Goal: Register for event/course

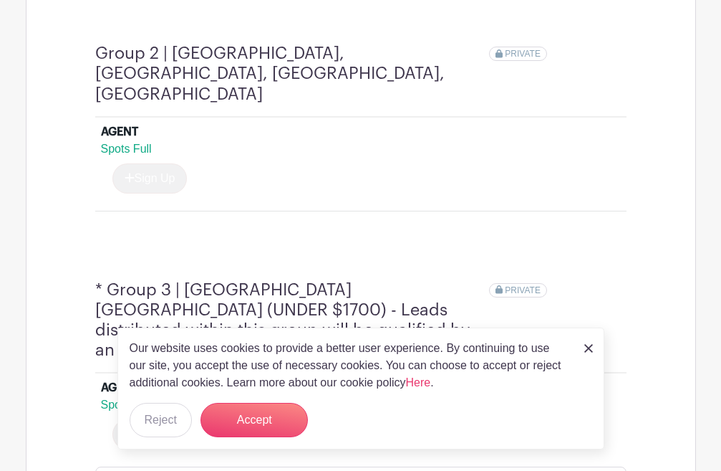
scroll to position [1146, 0]
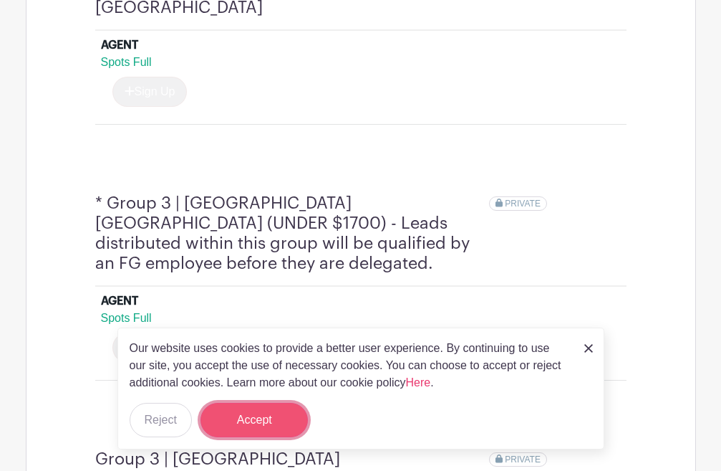
click at [252, 423] on button "Accept" at bounding box center [254, 420] width 107 height 34
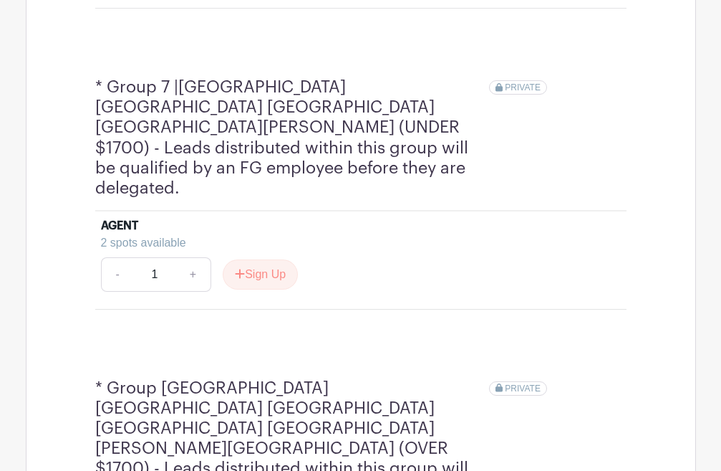
scroll to position [2507, 0]
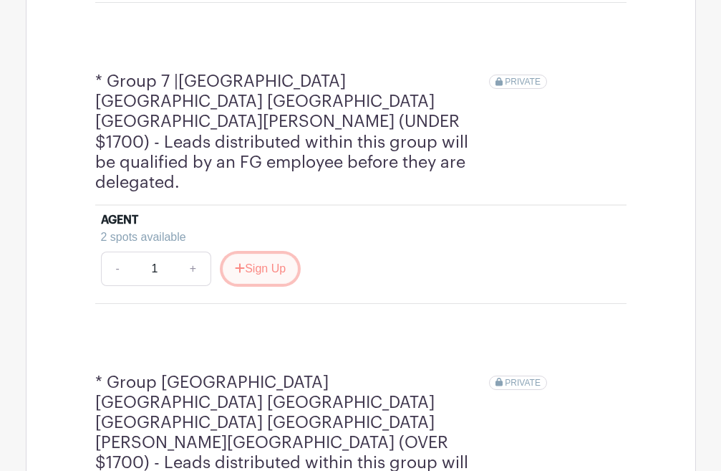
click at [257, 254] on button "Sign Up" at bounding box center [260, 269] width 75 height 30
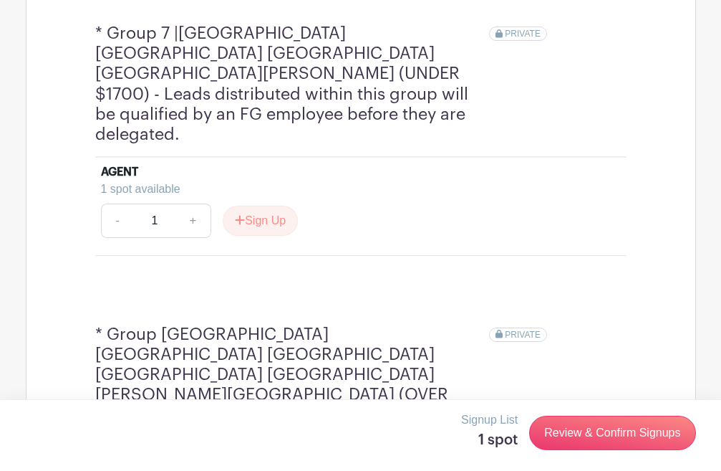
scroll to position [2579, 0]
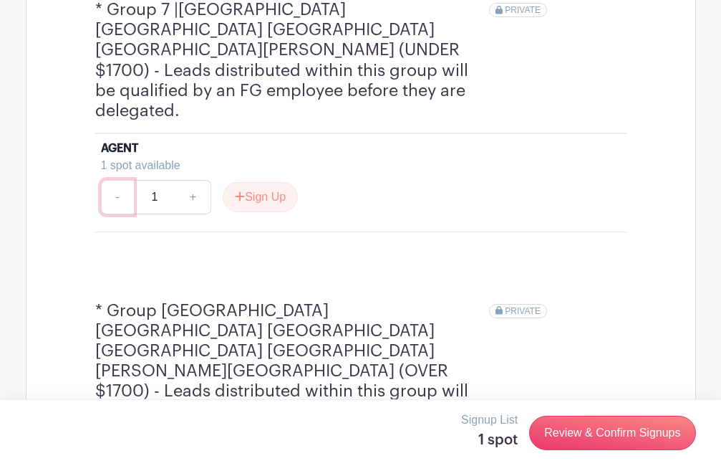
click at [122, 180] on link "-" at bounding box center [117, 197] width 33 height 34
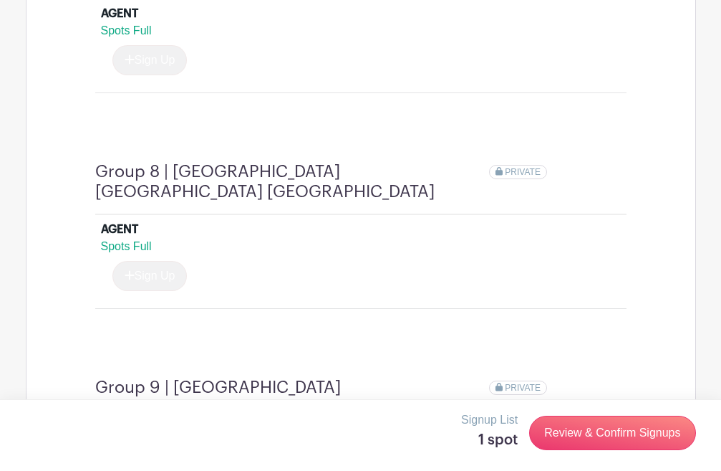
scroll to position [3223, 0]
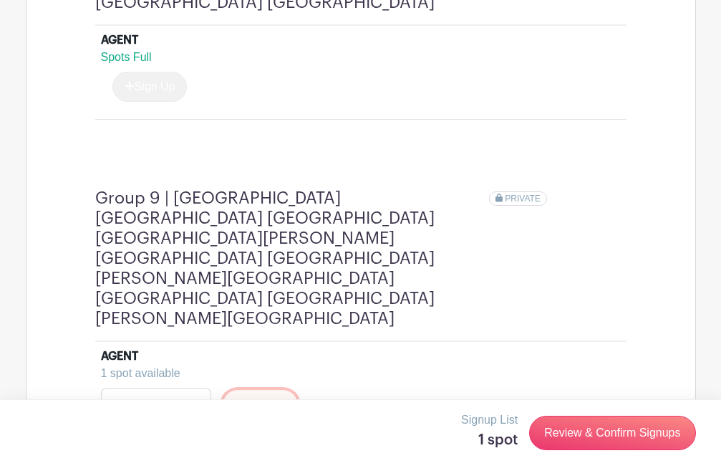
click at [268, 390] on button "Sign Up" at bounding box center [260, 405] width 75 height 30
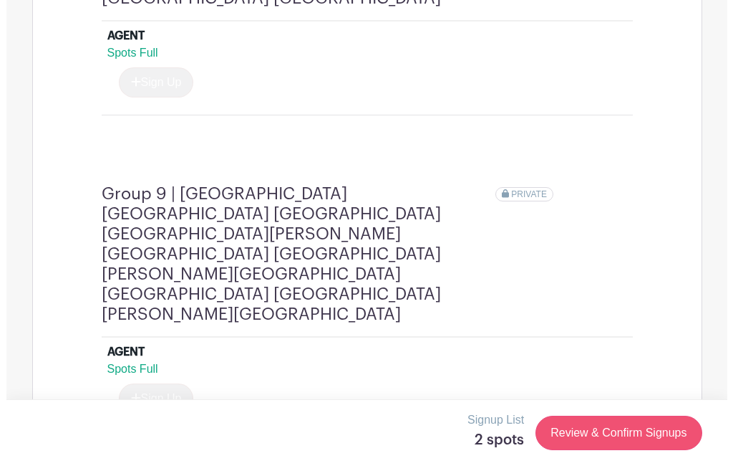
scroll to position [3219, 0]
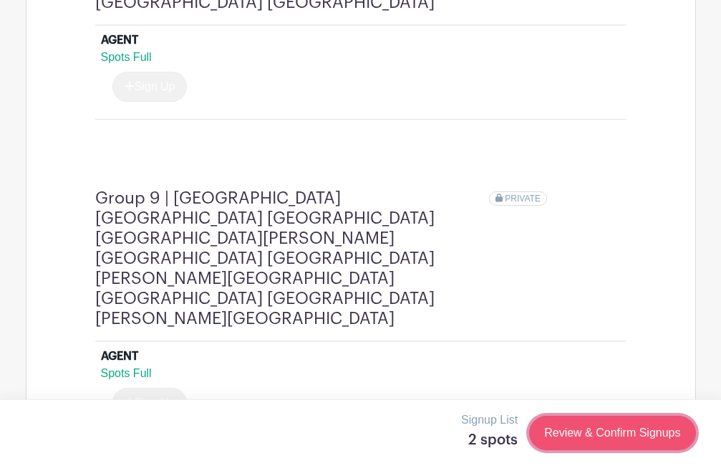
click at [597, 430] on link "Review & Confirm Signups" at bounding box center [612, 432] width 166 height 34
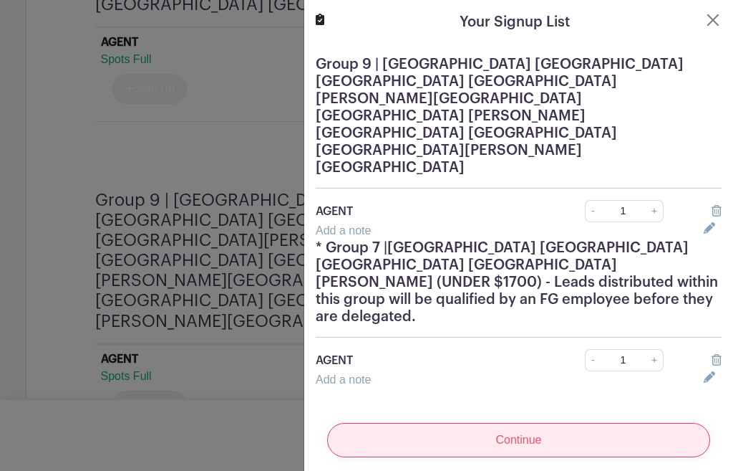
click at [576, 423] on input "Continue" at bounding box center [518, 440] width 383 height 34
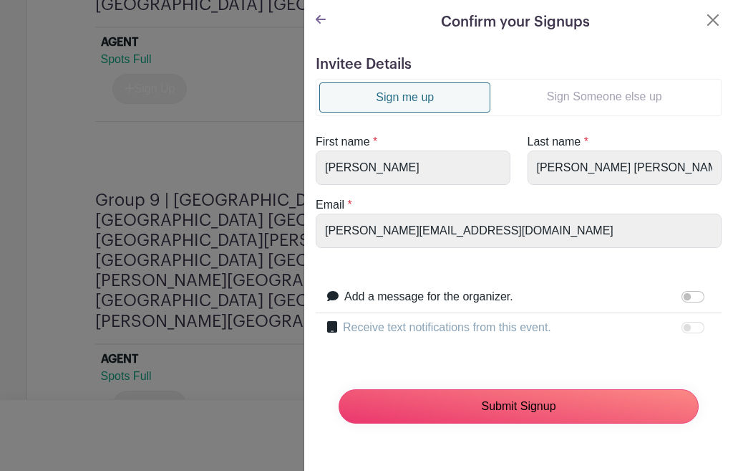
click at [550, 406] on input "Submit Signup" at bounding box center [519, 406] width 360 height 34
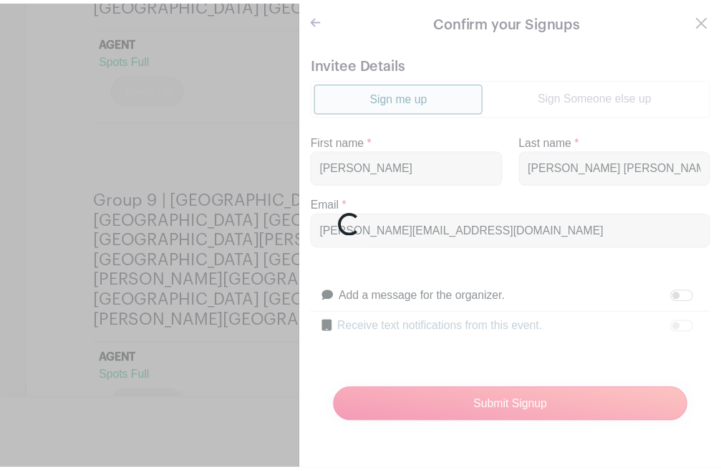
scroll to position [3223, 0]
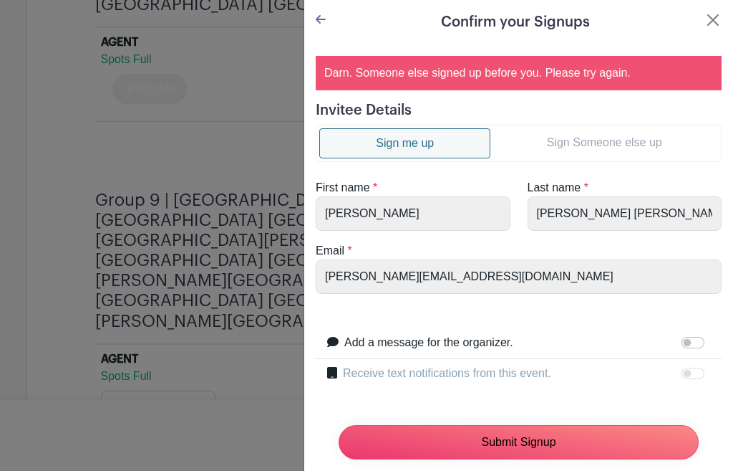
click at [572, 425] on input "Submit Signup" at bounding box center [519, 442] width 360 height 34
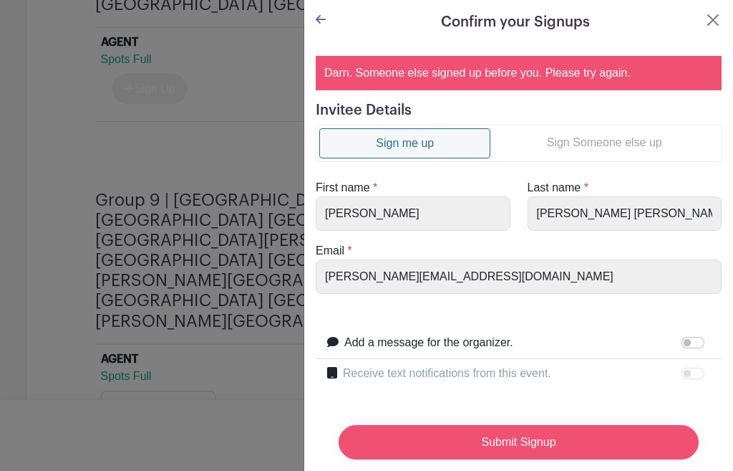
click at [613, 433] on input "Submit Signup" at bounding box center [519, 442] width 360 height 34
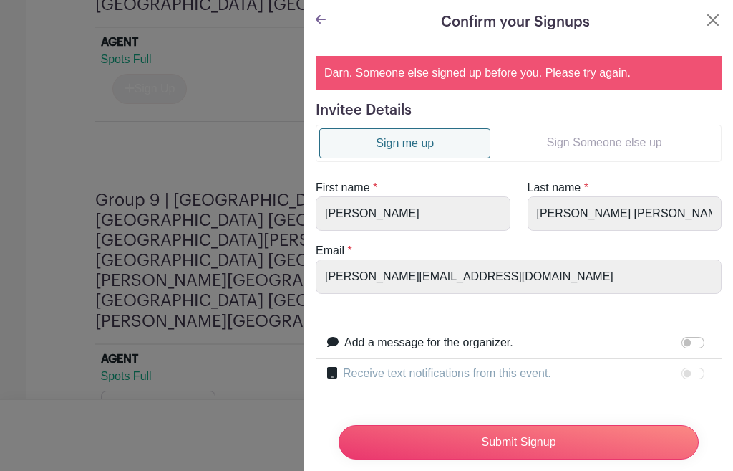
click at [0, 0] on div "Loading..." at bounding box center [0, 0] width 0 height 0
click at [705, 20] on button "Close" at bounding box center [713, 19] width 17 height 17
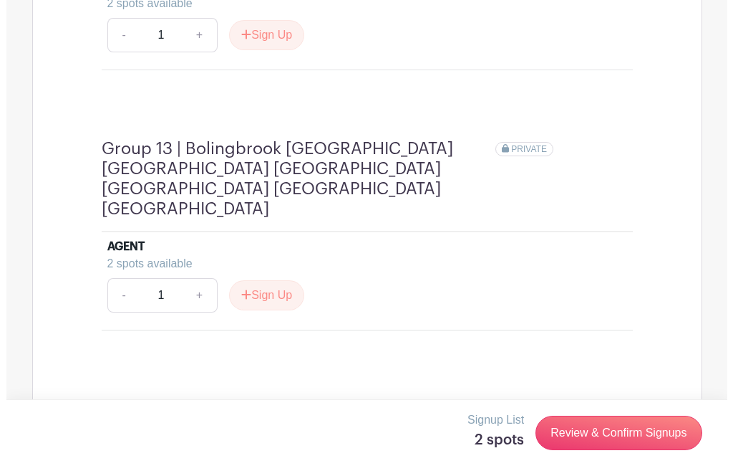
scroll to position [4522, 0]
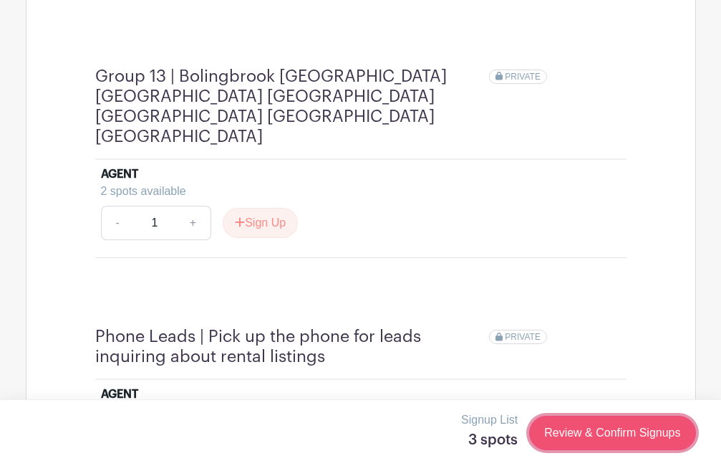
click at [634, 435] on link "Review & Confirm Signups" at bounding box center [612, 432] width 166 height 34
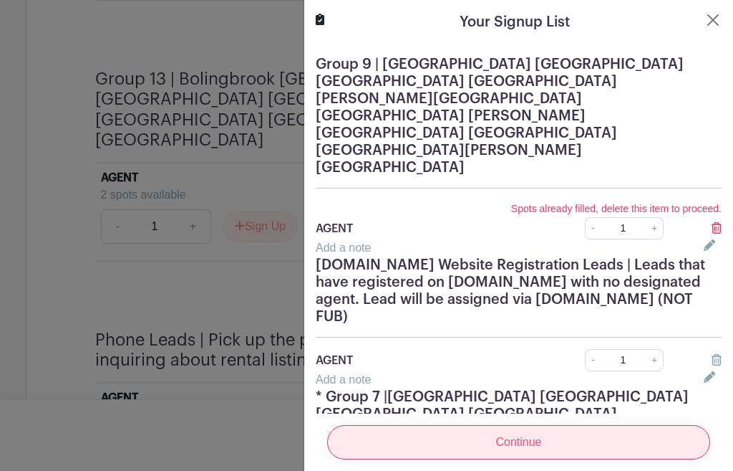
click at [625, 433] on input "Continue" at bounding box center [518, 442] width 383 height 34
click at [455, 433] on input "Continue" at bounding box center [518, 442] width 383 height 34
click at [404, 433] on input "Continue" at bounding box center [518, 442] width 383 height 34
click at [457, 436] on input "Continue" at bounding box center [518, 442] width 383 height 34
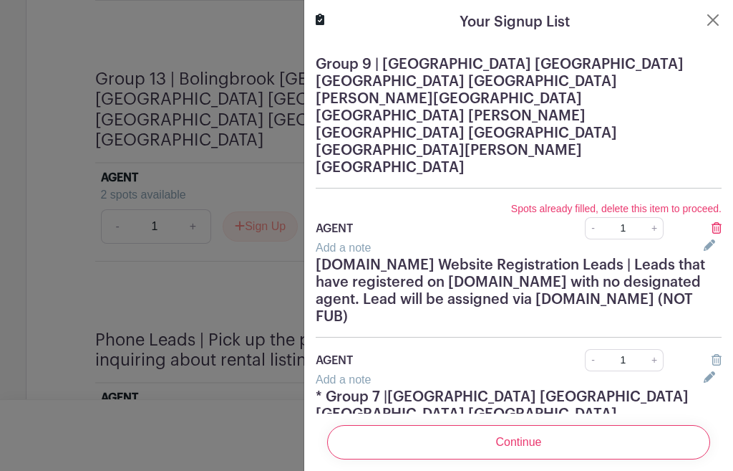
click at [712, 354] on icon at bounding box center [717, 359] width 10 height 11
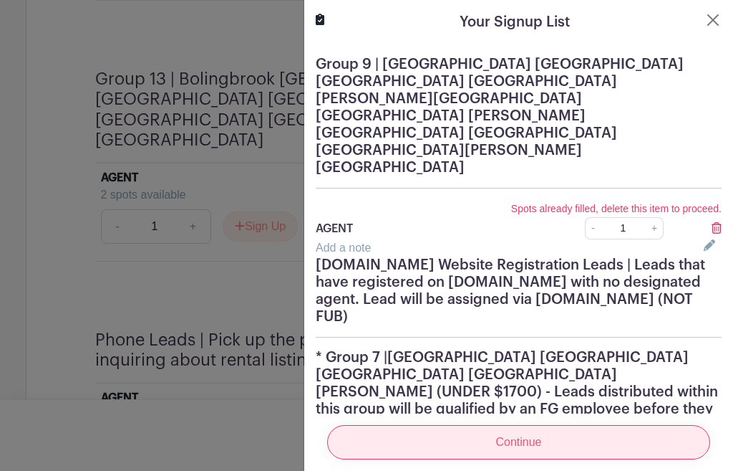
scroll to position [4518, 0]
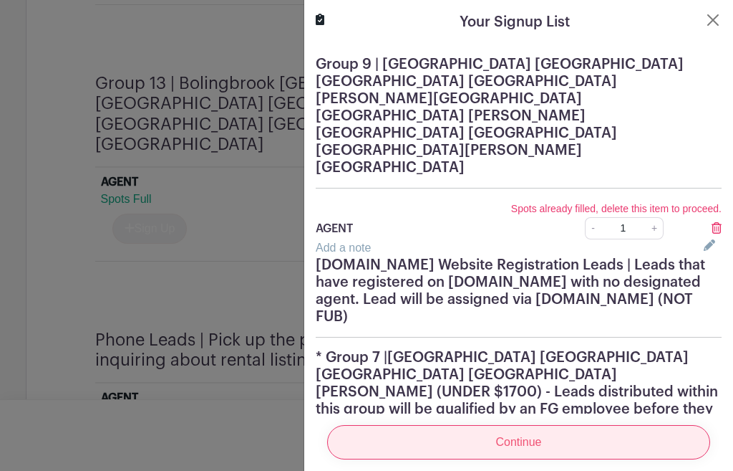
click at [609, 428] on input "Continue" at bounding box center [518, 442] width 383 height 34
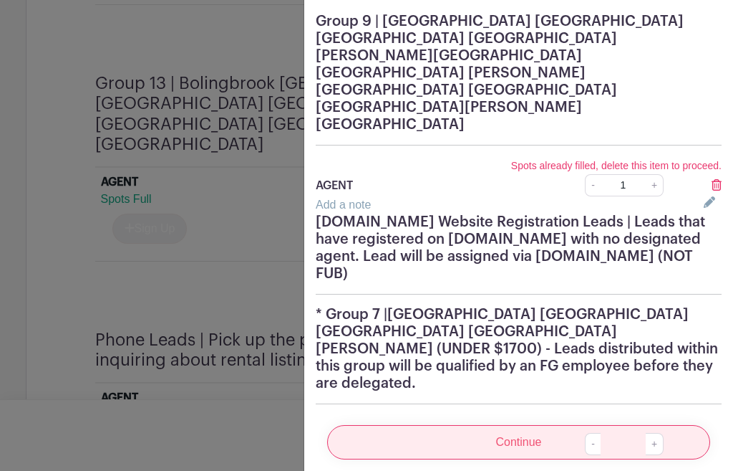
scroll to position [62, 0]
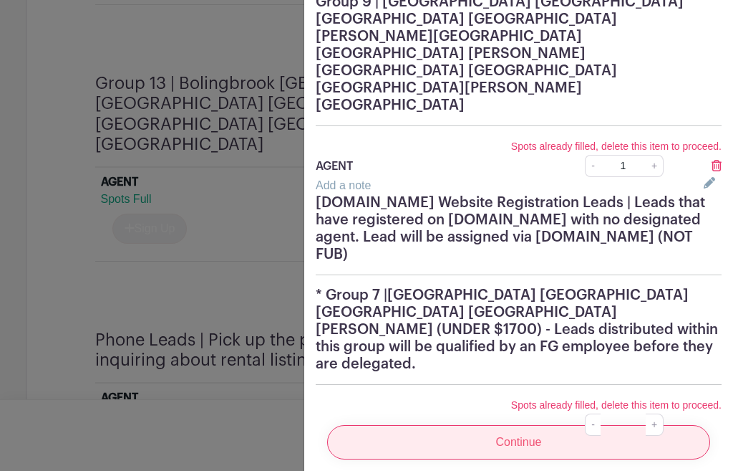
click at [523, 425] on input "Continue" at bounding box center [518, 442] width 383 height 34
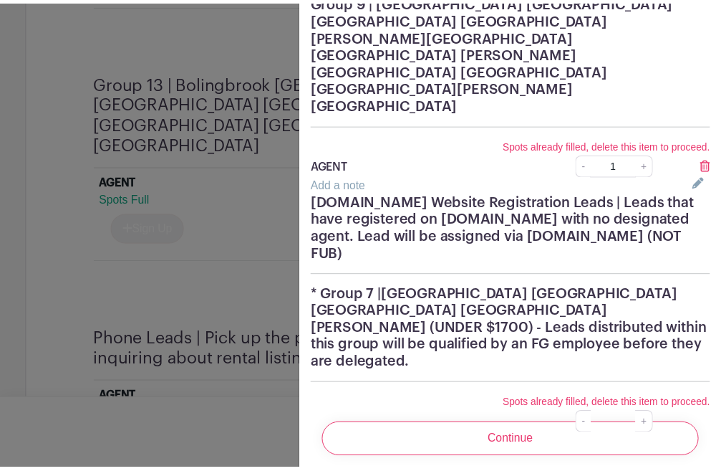
scroll to position [0, 0]
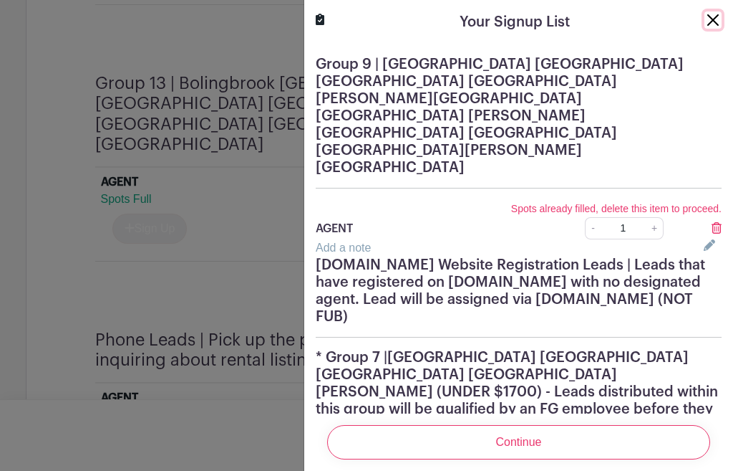
click at [705, 22] on button "Close" at bounding box center [713, 19] width 17 height 17
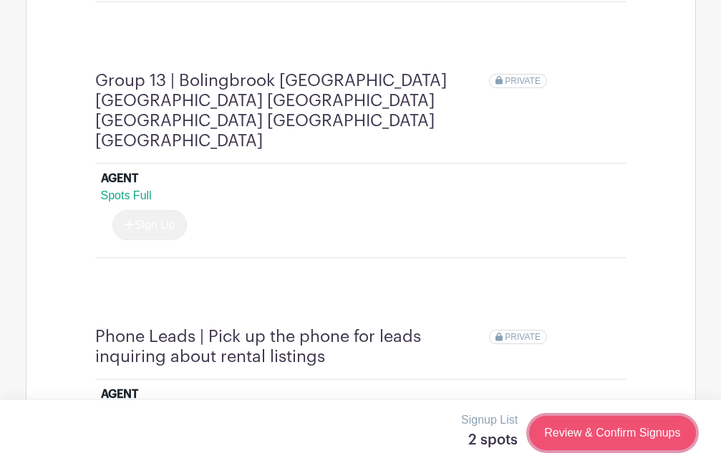
click at [639, 431] on link "Review & Confirm Signups" at bounding box center [612, 432] width 166 height 34
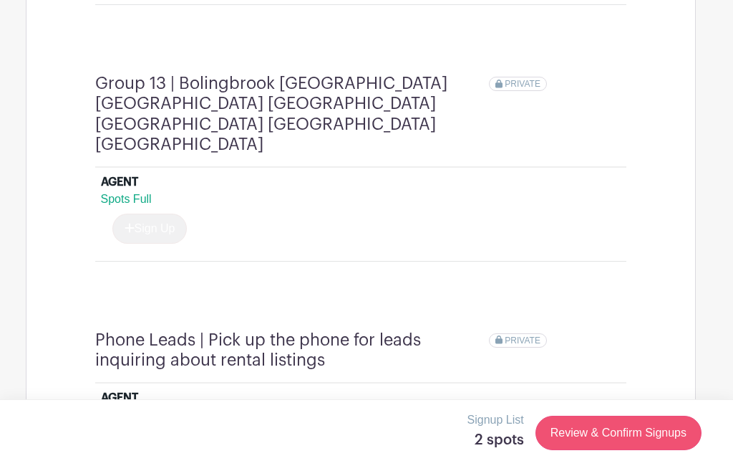
click at [639, 431] on div at bounding box center [366, 235] width 733 height 471
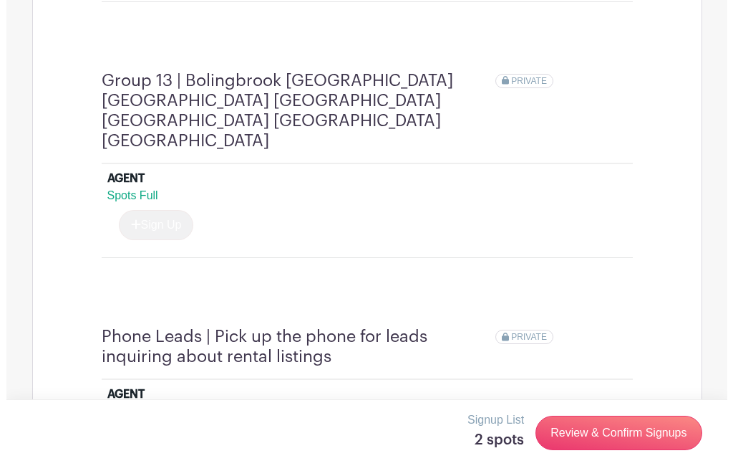
scroll to position [4514, 0]
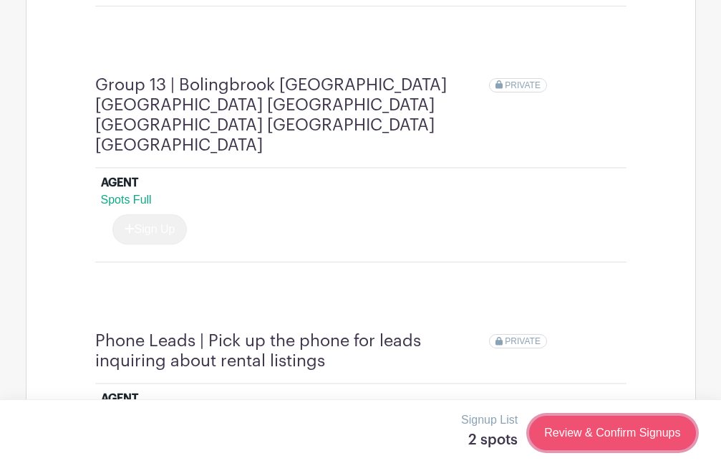
click at [616, 435] on link "Review & Confirm Signups" at bounding box center [612, 432] width 166 height 34
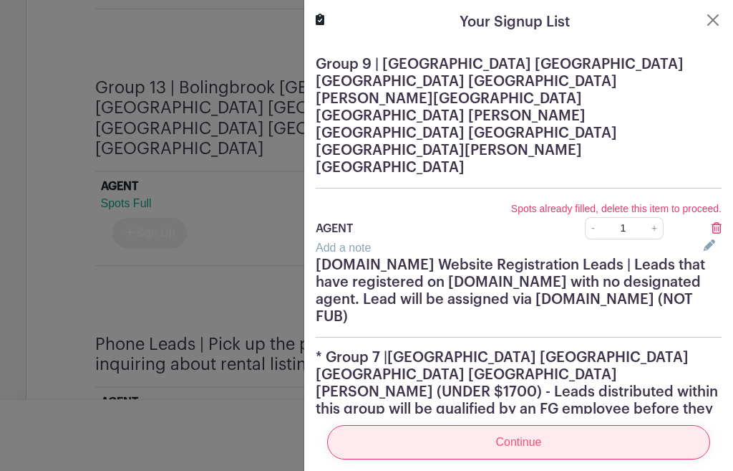
click at [642, 430] on input "Continue" at bounding box center [518, 442] width 383 height 34
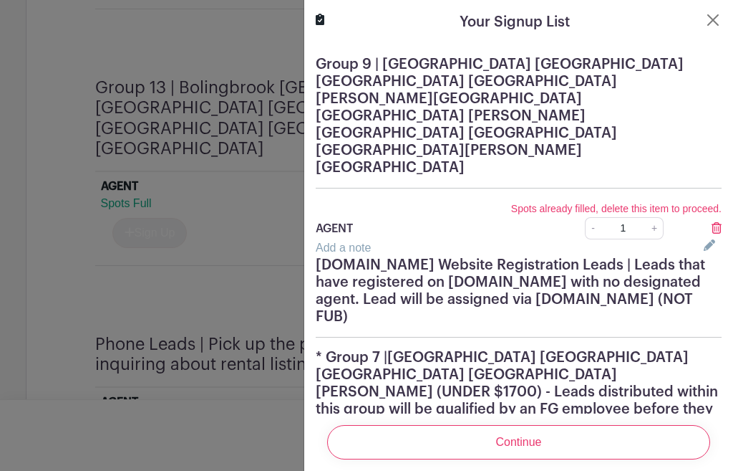
scroll to position [62, 0]
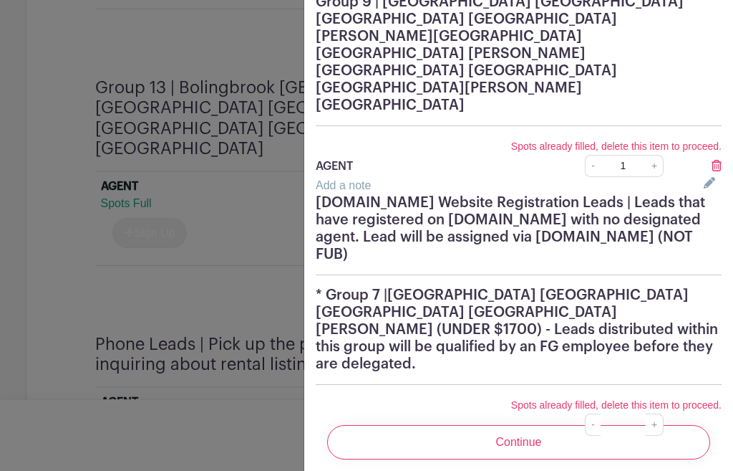
click at [712, 418] on icon at bounding box center [717, 423] width 10 height 11
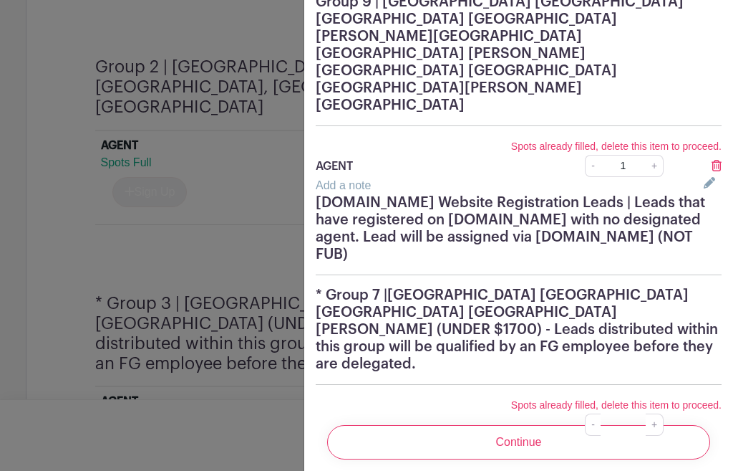
scroll to position [254, 0]
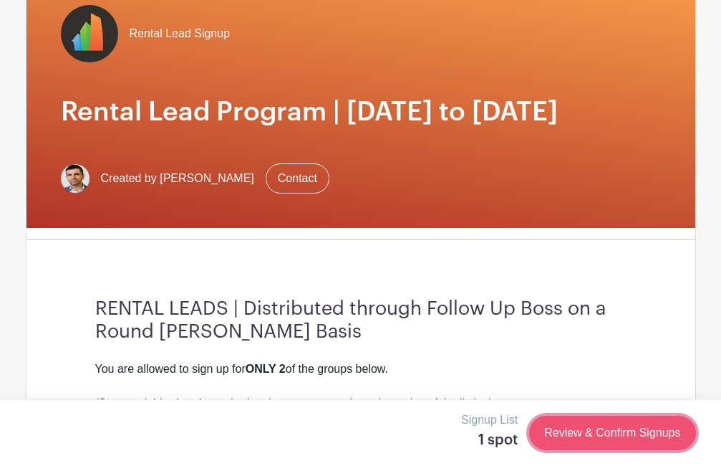
click at [615, 423] on link "Review & Confirm Signups" at bounding box center [612, 432] width 166 height 34
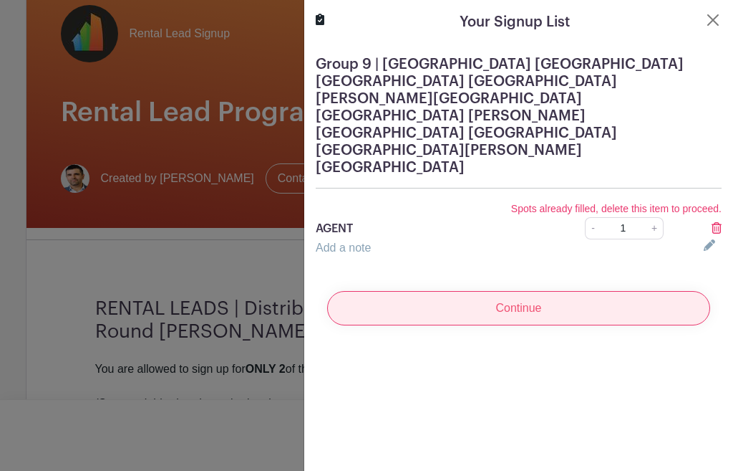
click at [521, 291] on input "Continue" at bounding box center [518, 308] width 383 height 34
click at [534, 291] on input "Continue" at bounding box center [518, 308] width 383 height 34
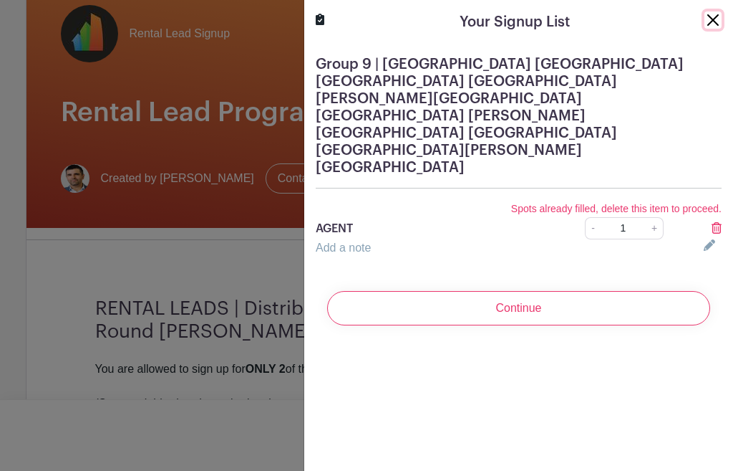
click at [705, 22] on button "Close" at bounding box center [713, 19] width 17 height 17
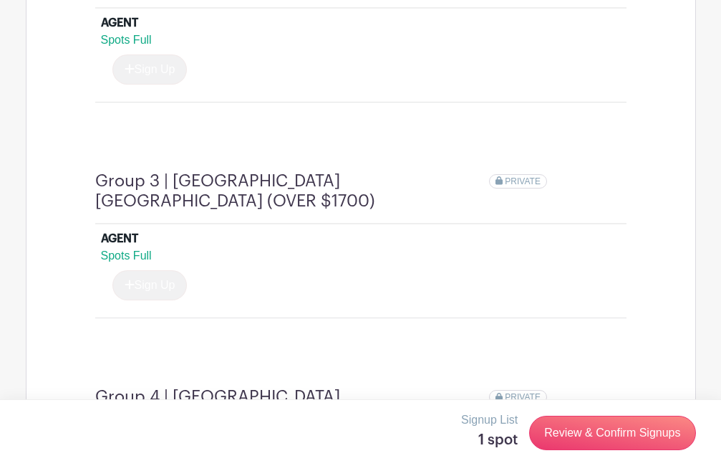
scroll to position [1632, 0]
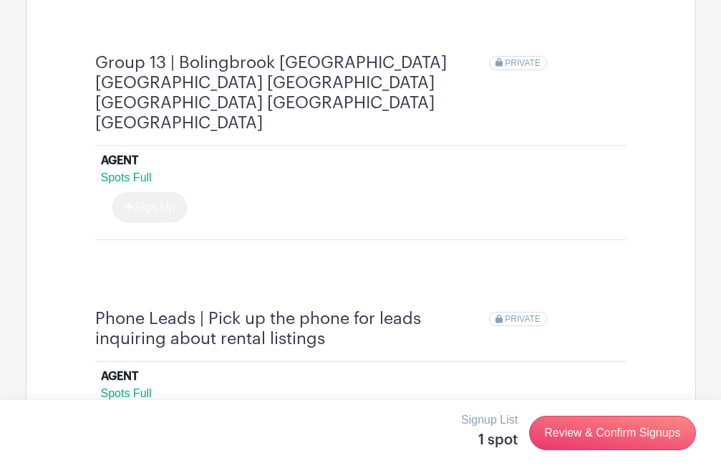
scroll to position [4628, 0]
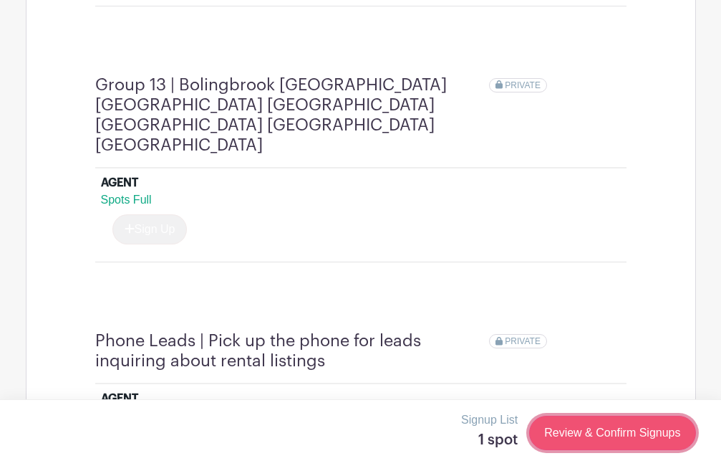
click at [668, 443] on link "Review & Confirm Signups" at bounding box center [612, 432] width 166 height 34
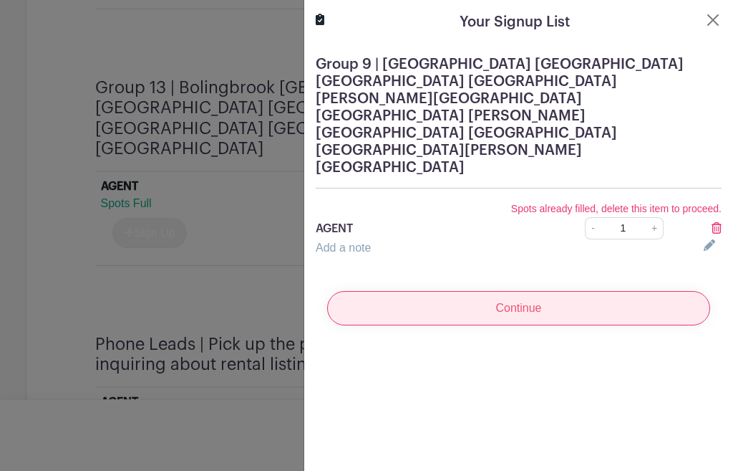
click at [635, 291] on input "Continue" at bounding box center [518, 308] width 383 height 34
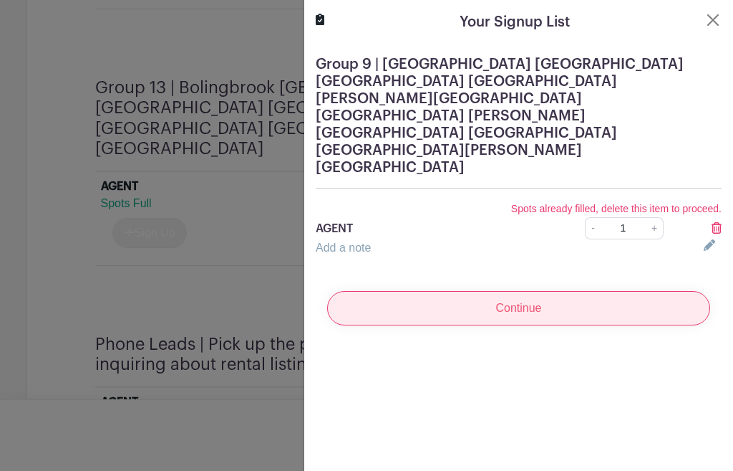
click at [635, 291] on input "Continue" at bounding box center [518, 308] width 383 height 34
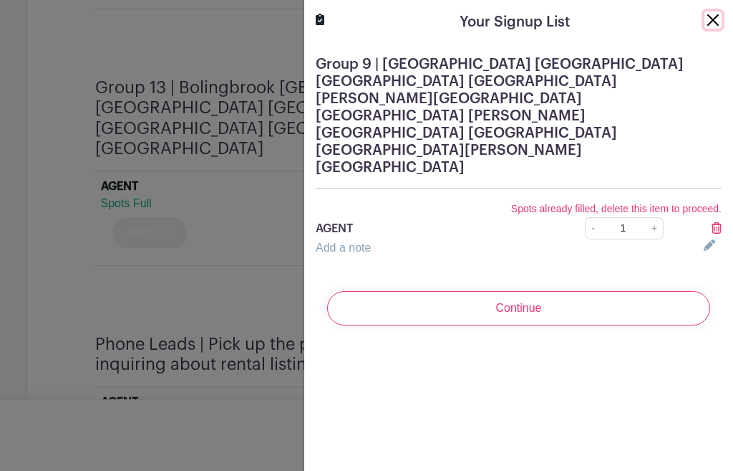
click at [705, 16] on button "Close" at bounding box center [713, 19] width 17 height 17
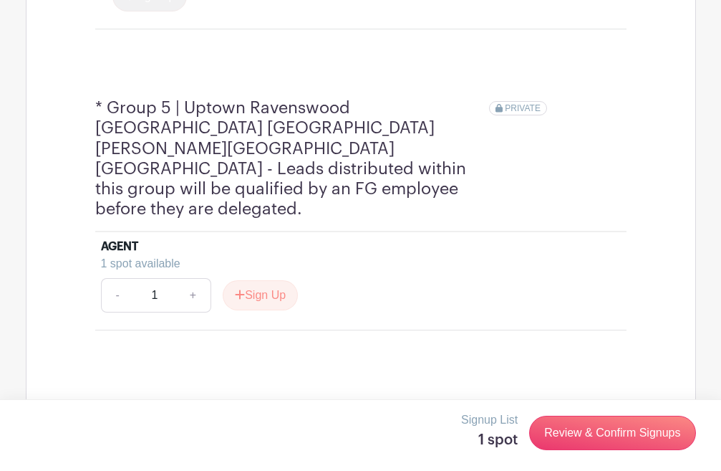
scroll to position [1968, 0]
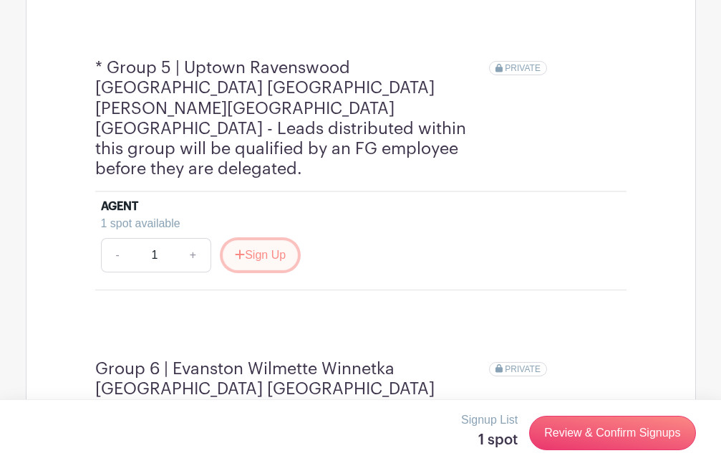
click at [286, 240] on button "Sign Up" at bounding box center [260, 255] width 75 height 30
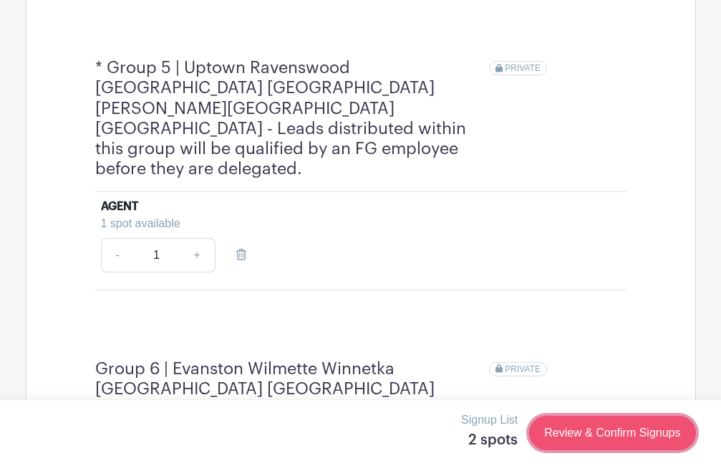
click at [620, 428] on link "Review & Confirm Signups" at bounding box center [612, 432] width 166 height 34
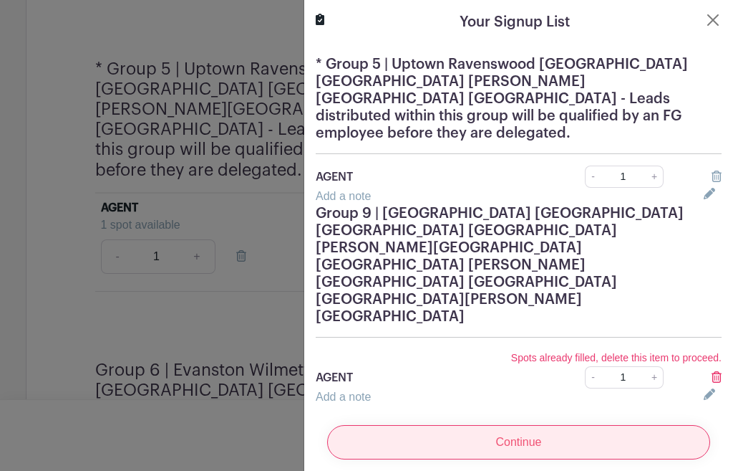
click at [622, 425] on input "Continue" at bounding box center [518, 442] width 383 height 34
click at [640, 425] on input "Continue" at bounding box center [518, 442] width 383 height 34
click at [637, 425] on input "Continue" at bounding box center [518, 442] width 383 height 34
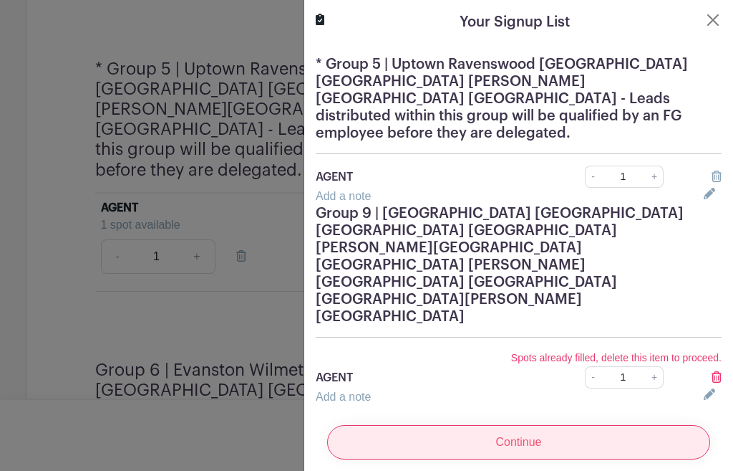
click at [637, 425] on input "Continue" at bounding box center [518, 442] width 383 height 34
click at [633, 425] on input "Continue" at bounding box center [518, 442] width 383 height 34
click at [490, 425] on input "Continue" at bounding box center [518, 442] width 383 height 34
click at [499, 425] on input "Continue" at bounding box center [518, 442] width 383 height 34
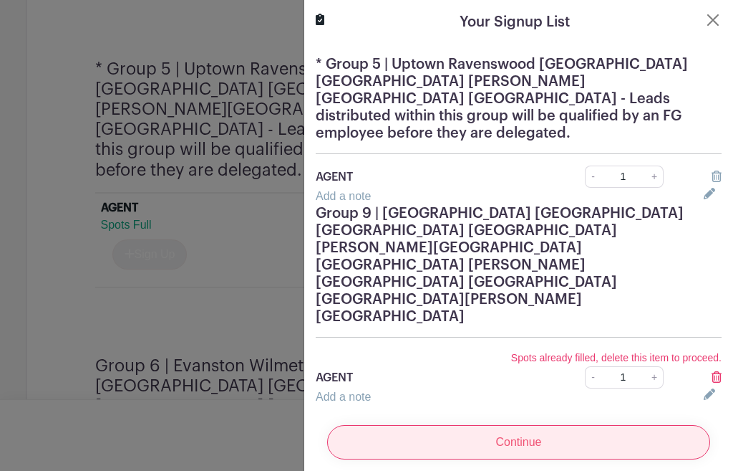
click at [499, 425] on input "Continue" at bounding box center [518, 442] width 383 height 34
click at [502, 425] on input "Continue" at bounding box center [518, 442] width 383 height 34
drag, startPoint x: 502, startPoint y: 375, endPoint x: 511, endPoint y: 375, distance: 8.6
click at [503, 425] on input "Continue" at bounding box center [518, 442] width 383 height 34
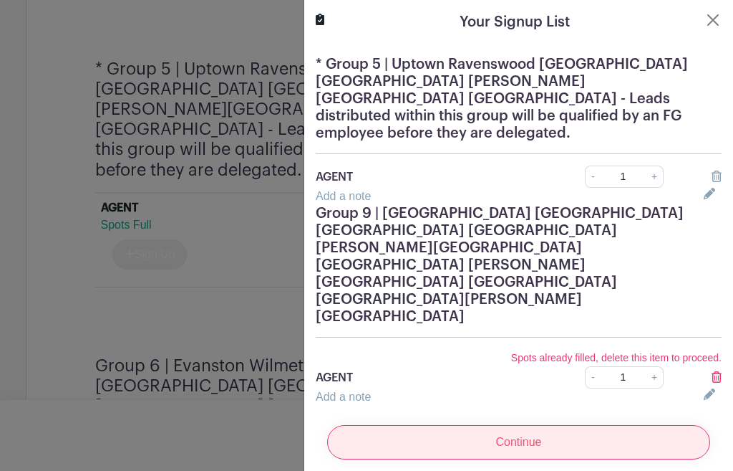
click at [511, 425] on input "Continue" at bounding box center [518, 442] width 383 height 34
drag, startPoint x: 514, startPoint y: 375, endPoint x: 582, endPoint y: 241, distance: 150.2
click at [514, 425] on input "Continue" at bounding box center [518, 442] width 383 height 34
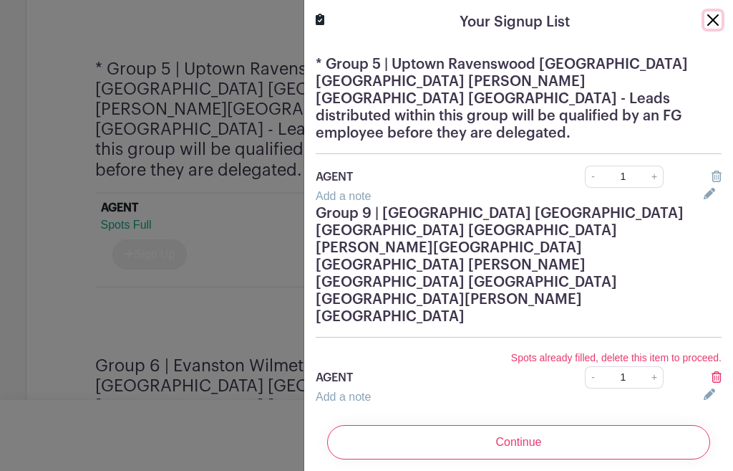
click at [705, 15] on button "Close" at bounding box center [713, 19] width 17 height 17
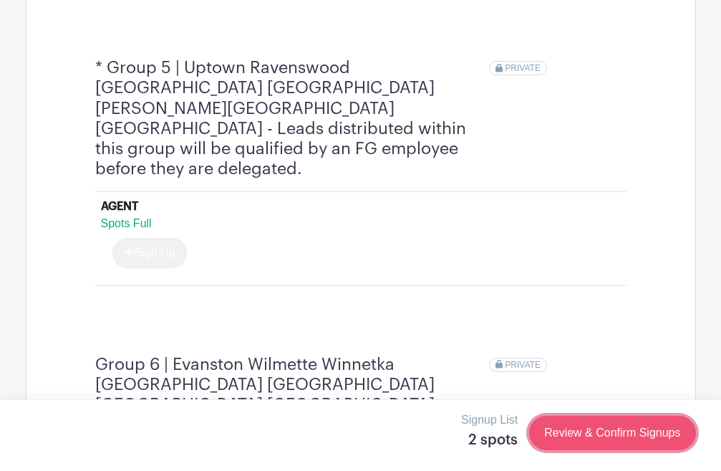
click at [616, 431] on link "Review & Confirm Signups" at bounding box center [612, 432] width 166 height 34
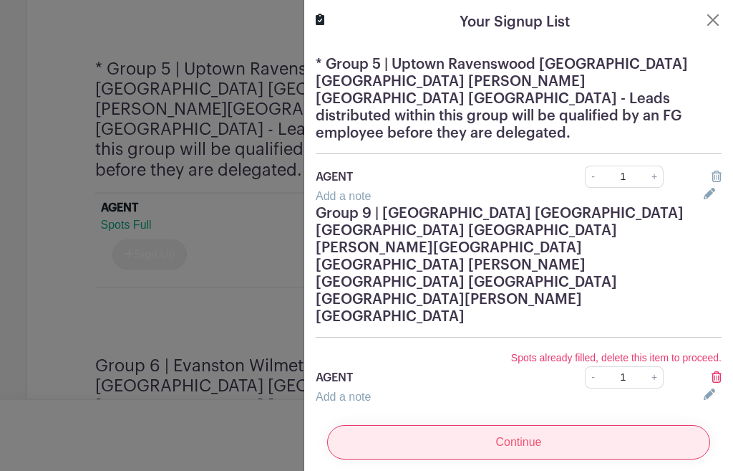
click at [532, 425] on input "Continue" at bounding box center [518, 442] width 383 height 34
click at [537, 425] on input "Continue" at bounding box center [518, 442] width 383 height 34
click at [388, 425] on input "Continue" at bounding box center [518, 442] width 383 height 34
click at [392, 425] on input "Continue" at bounding box center [518, 442] width 383 height 34
click at [403, 425] on input "Continue" at bounding box center [518, 442] width 383 height 34
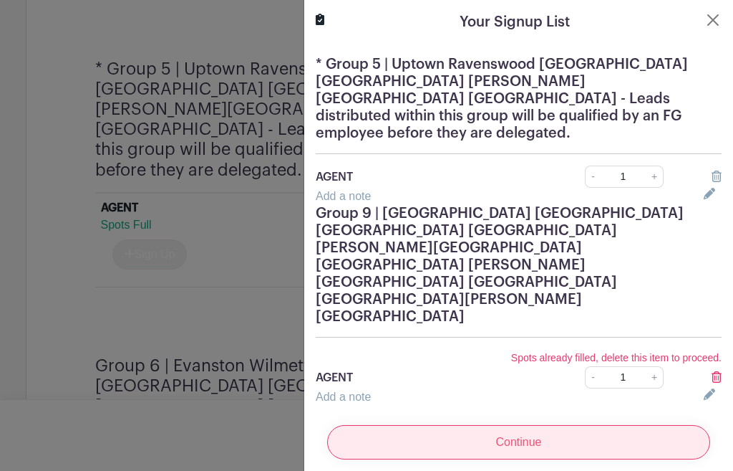
click at [415, 425] on input "Continue" at bounding box center [518, 442] width 383 height 34
click at [424, 425] on input "Continue" at bounding box center [518, 442] width 383 height 34
click at [458, 425] on input "Continue" at bounding box center [518, 442] width 383 height 34
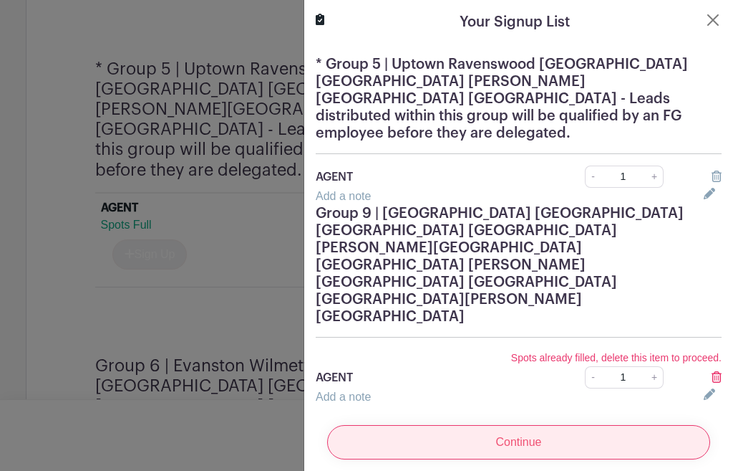
click at [462, 425] on input "Continue" at bounding box center [518, 442] width 383 height 34
click at [465, 425] on input "Continue" at bounding box center [518, 442] width 383 height 34
click at [471, 425] on input "Continue" at bounding box center [518, 442] width 383 height 34
drag, startPoint x: 478, startPoint y: 377, endPoint x: 486, endPoint y: 377, distance: 8.6
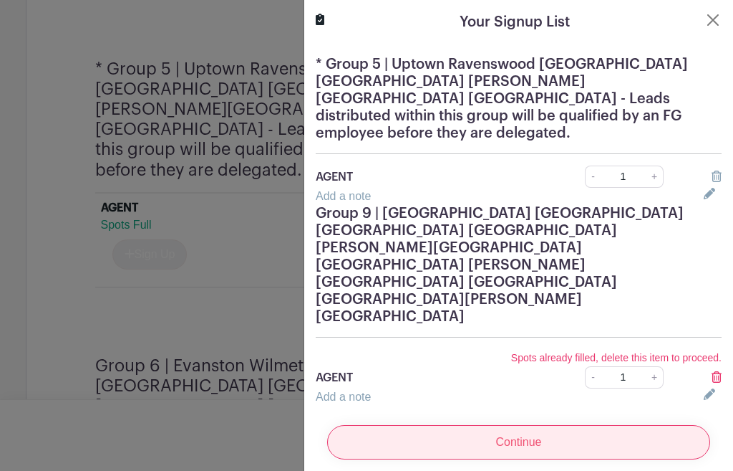
click at [478, 425] on input "Continue" at bounding box center [518, 442] width 383 height 34
click at [501, 425] on input "Continue" at bounding box center [518, 442] width 383 height 34
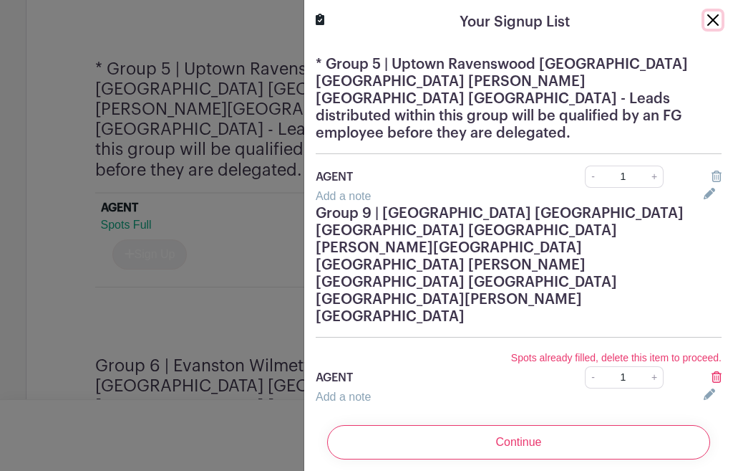
click at [705, 14] on button "Close" at bounding box center [713, 19] width 17 height 17
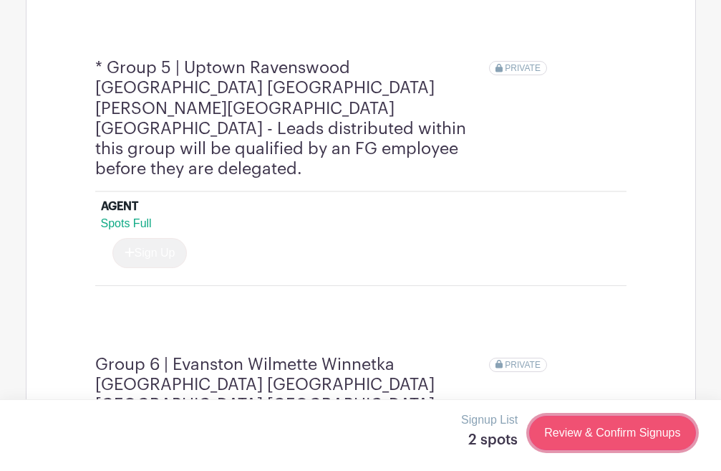
click at [564, 439] on link "Review & Confirm Signups" at bounding box center [612, 432] width 166 height 34
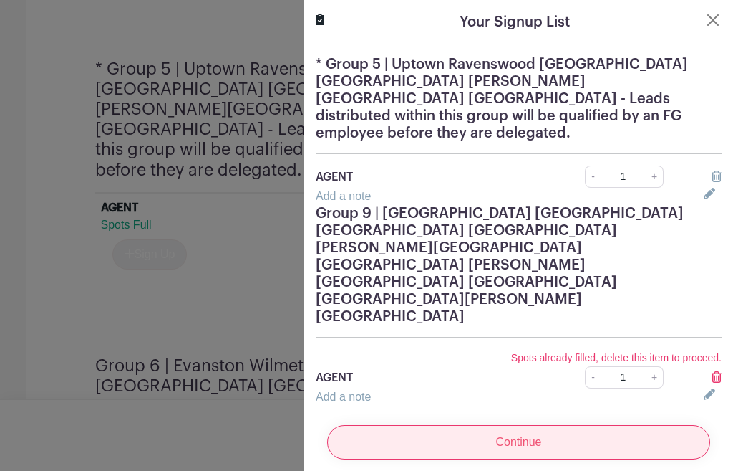
drag, startPoint x: 547, startPoint y: 364, endPoint x: 552, endPoint y: 370, distance: 8.6
click at [547, 425] on input "Continue" at bounding box center [518, 442] width 383 height 34
click at [425, 425] on input "Continue" at bounding box center [518, 442] width 383 height 34
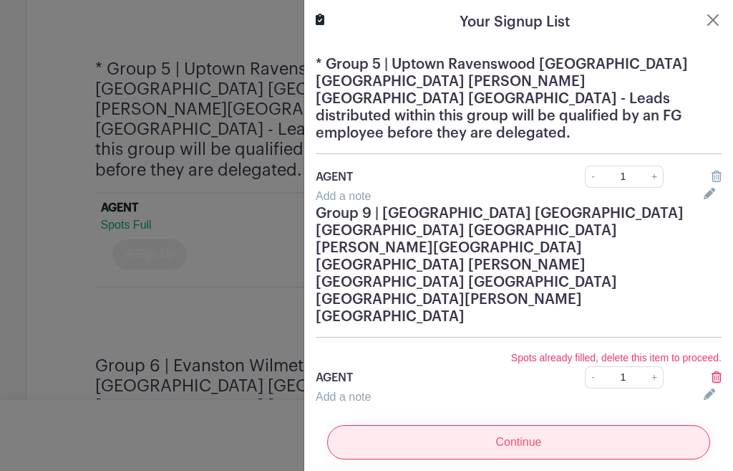
click at [425, 425] on input "Continue" at bounding box center [518, 442] width 383 height 34
click at [427, 425] on input "Continue" at bounding box center [518, 442] width 383 height 34
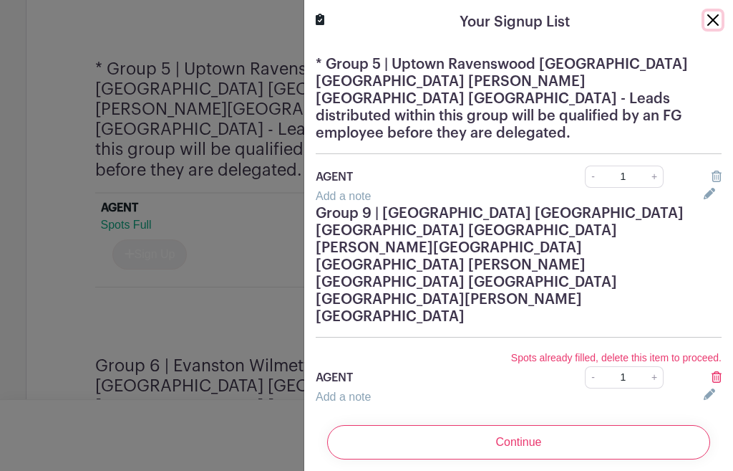
click at [705, 19] on button "Close" at bounding box center [713, 19] width 17 height 17
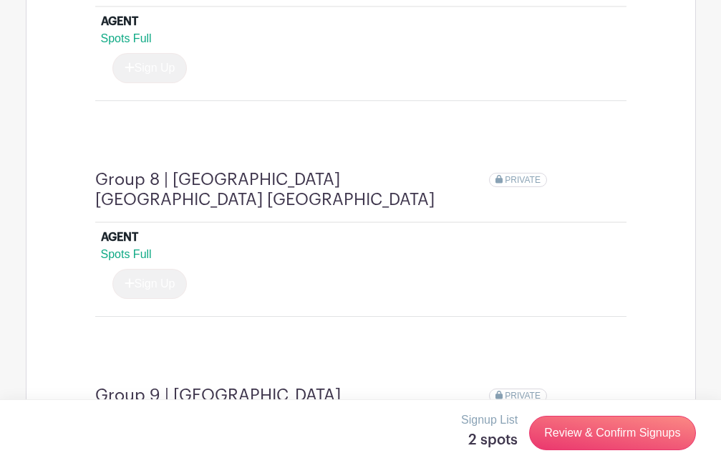
scroll to position [3043, 0]
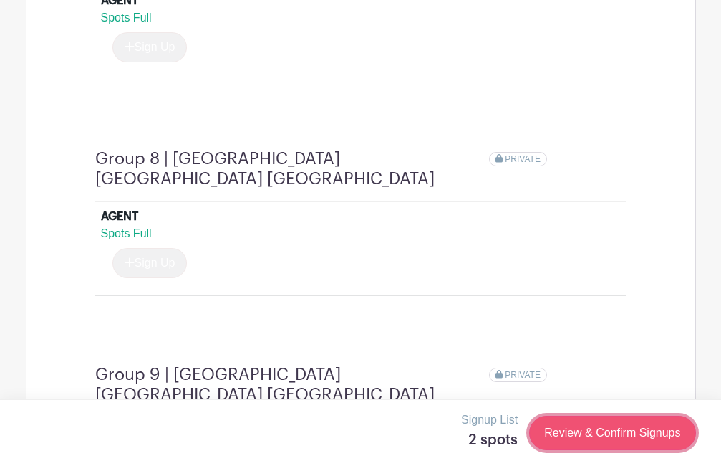
click at [585, 438] on link "Review & Confirm Signups" at bounding box center [612, 432] width 166 height 34
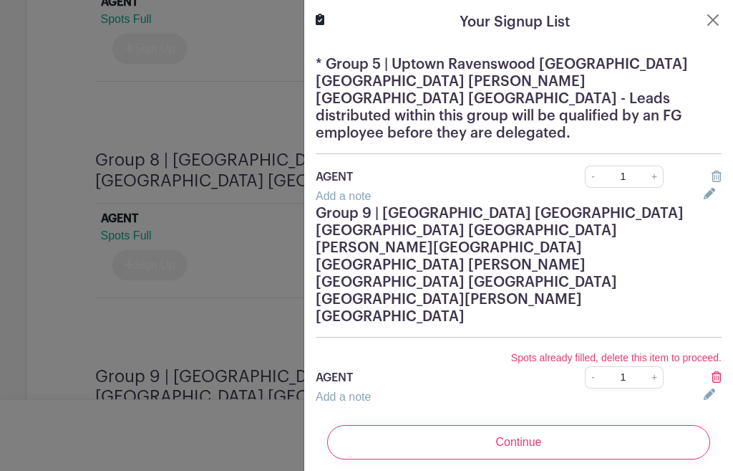
click at [546, 413] on div "Continue" at bounding box center [519, 441] width 406 height 57
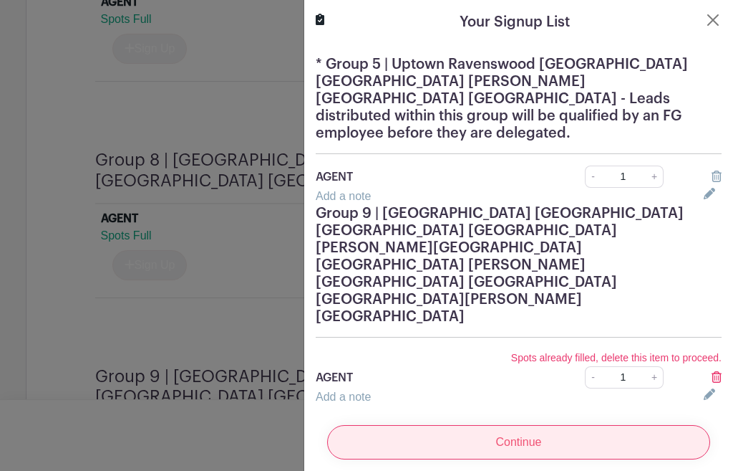
click at [552, 425] on input "Continue" at bounding box center [518, 442] width 383 height 34
click at [562, 425] on input "Continue" at bounding box center [518, 442] width 383 height 34
click at [559, 425] on input "Continue" at bounding box center [518, 442] width 383 height 34
click at [557, 425] on input "Continue" at bounding box center [518, 442] width 383 height 34
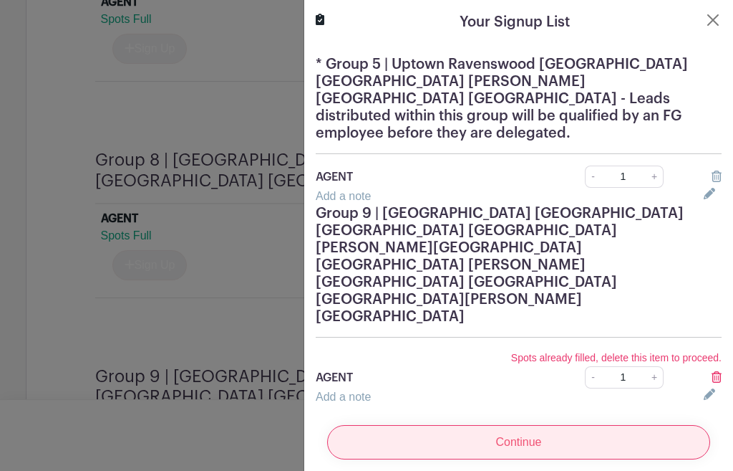
click at [557, 425] on input "Continue" at bounding box center [518, 442] width 383 height 34
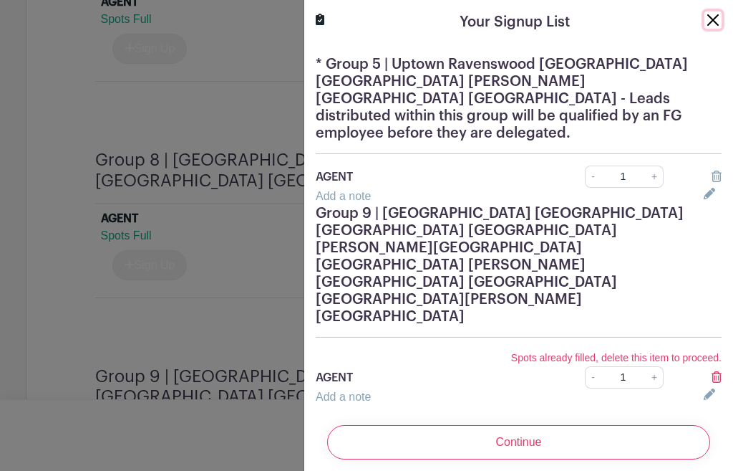
click at [705, 19] on button "Close" at bounding box center [713, 19] width 17 height 17
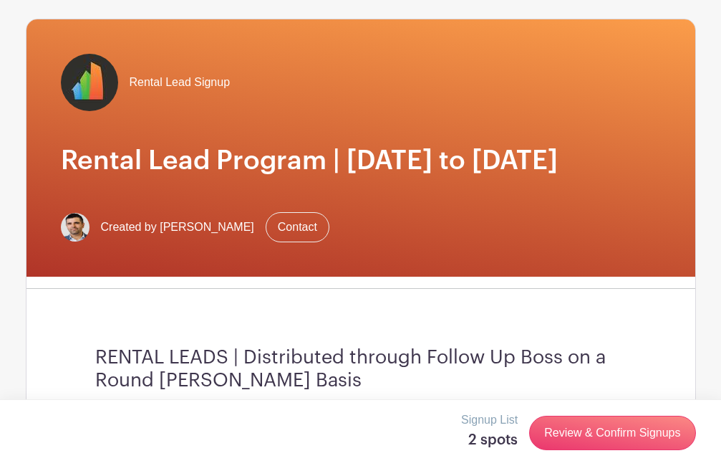
scroll to position [0, 0]
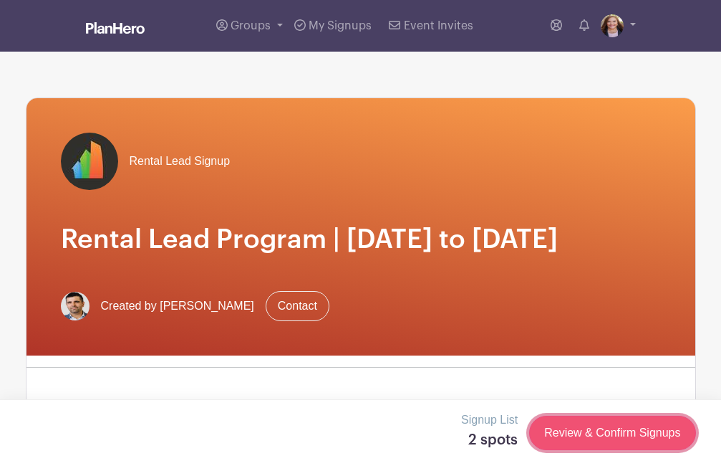
click at [599, 435] on link "Review & Confirm Signups" at bounding box center [612, 432] width 166 height 34
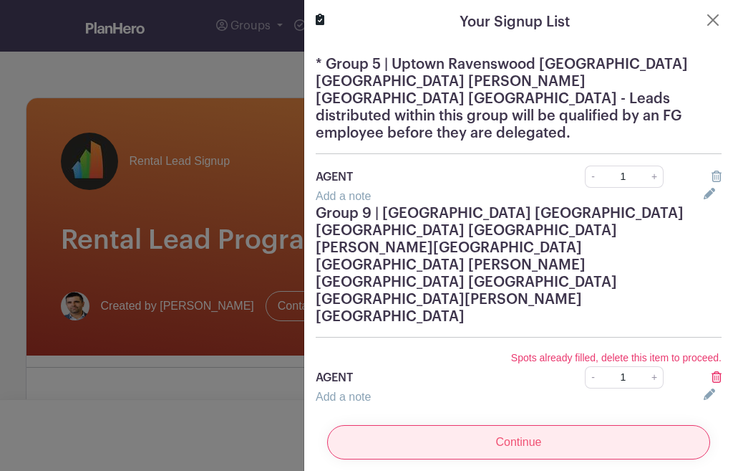
click at [446, 425] on input "Continue" at bounding box center [518, 442] width 383 height 34
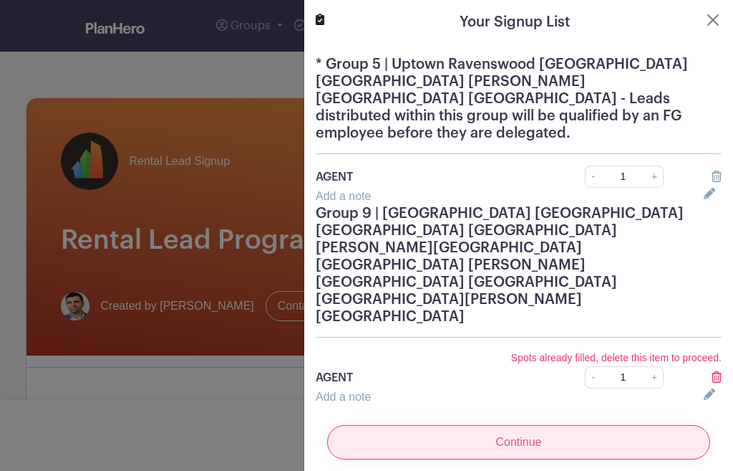
click at [451, 425] on input "Continue" at bounding box center [518, 442] width 383 height 34
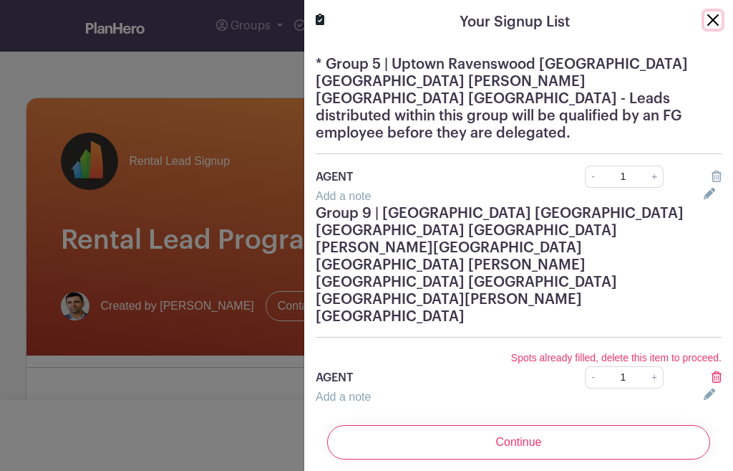
click at [705, 16] on button "Close" at bounding box center [713, 19] width 17 height 17
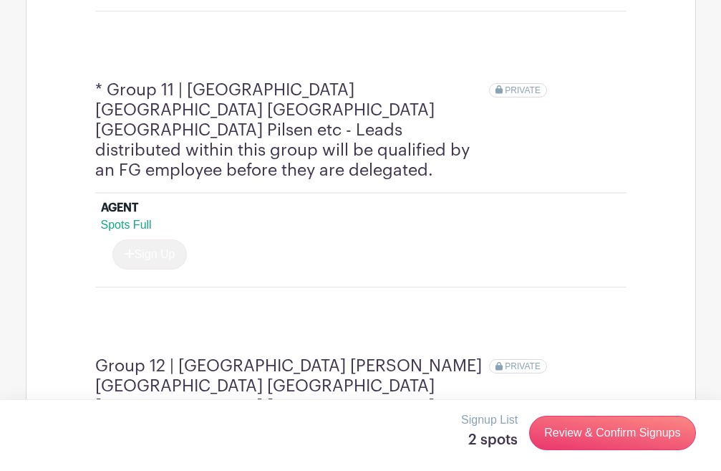
scroll to position [3861, 0]
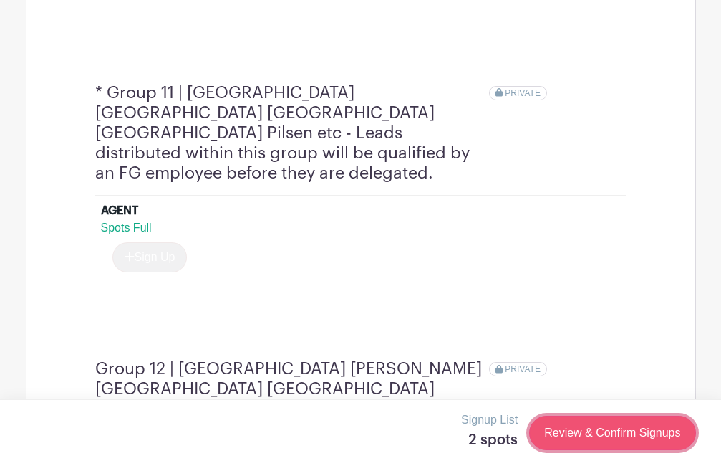
click at [603, 435] on link "Review & Confirm Signups" at bounding box center [612, 432] width 166 height 34
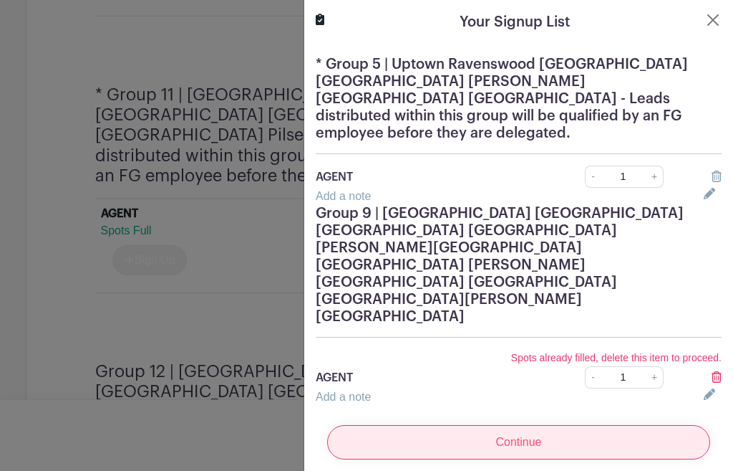
click at [459, 425] on input "Continue" at bounding box center [518, 442] width 383 height 34
click at [461, 425] on input "Continue" at bounding box center [518, 442] width 383 height 34
click at [464, 425] on input "Continue" at bounding box center [518, 442] width 383 height 34
click at [468, 425] on input "Continue" at bounding box center [518, 442] width 383 height 34
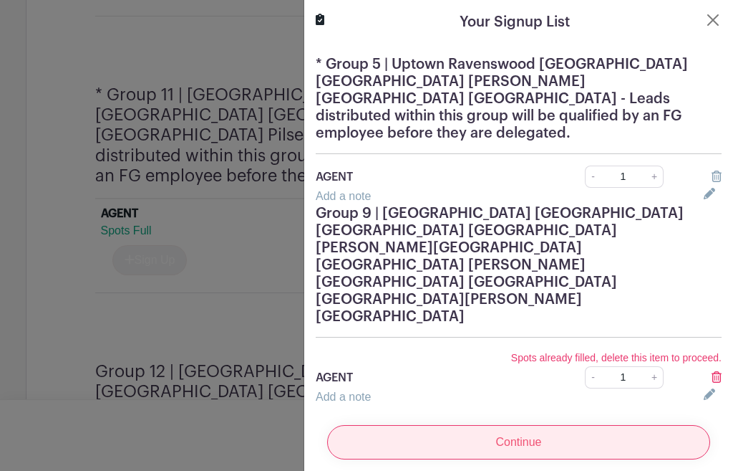
click at [468, 425] on input "Continue" at bounding box center [518, 442] width 383 height 34
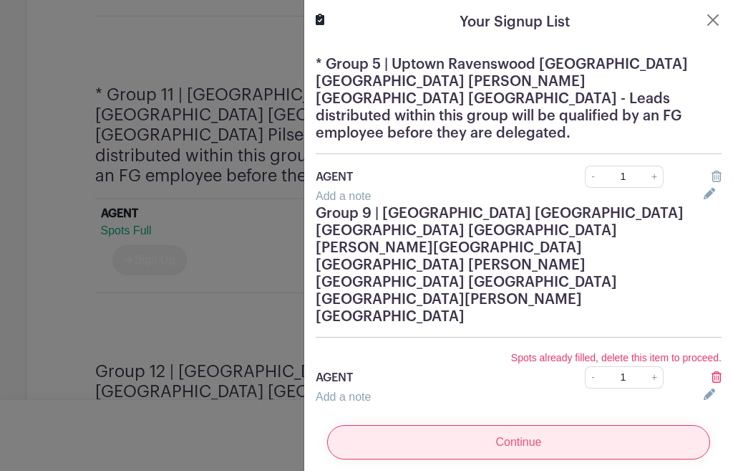
drag, startPoint x: 466, startPoint y: 365, endPoint x: 455, endPoint y: 348, distance: 20.3
click at [464, 425] on input "Continue" at bounding box center [518, 442] width 383 height 34
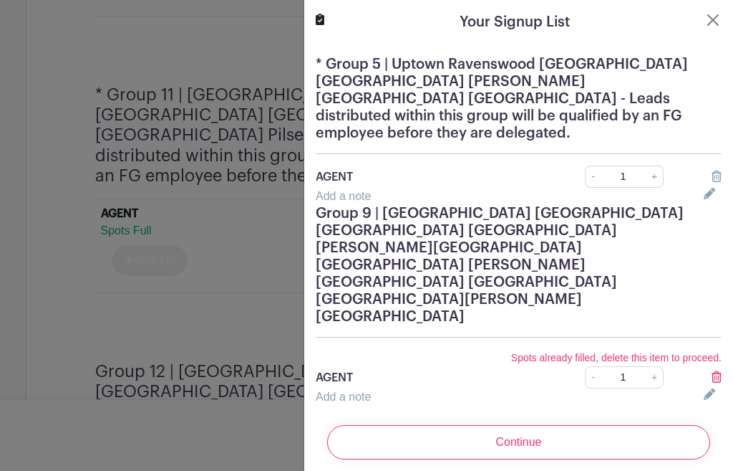
click at [432, 322] on div "* Group 5 | Uptown Ravenswood Edgewater Andersonville Rogers Park West Ridge - …" at bounding box center [518, 230] width 429 height 372
drag, startPoint x: 432, startPoint y: 322, endPoint x: 418, endPoint y: 289, distance: 35.9
click at [425, 309] on div "* Group 5 | Uptown Ravenswood Edgewater Andersonville Rogers Park West Ridge - …" at bounding box center [518, 230] width 429 height 372
click at [705, 19] on button "Close" at bounding box center [713, 19] width 17 height 17
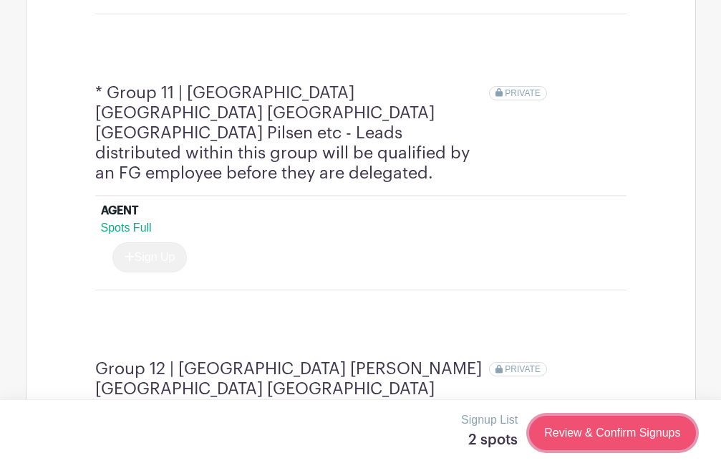
click at [620, 428] on link "Review & Confirm Signups" at bounding box center [612, 432] width 166 height 34
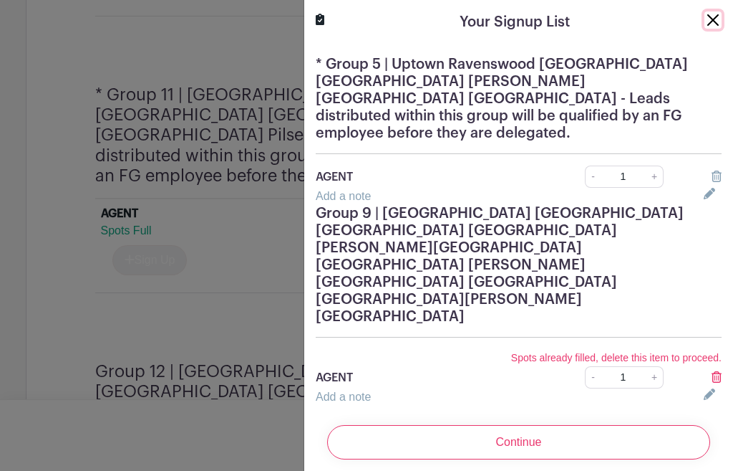
click at [705, 16] on button "Close" at bounding box center [713, 19] width 17 height 17
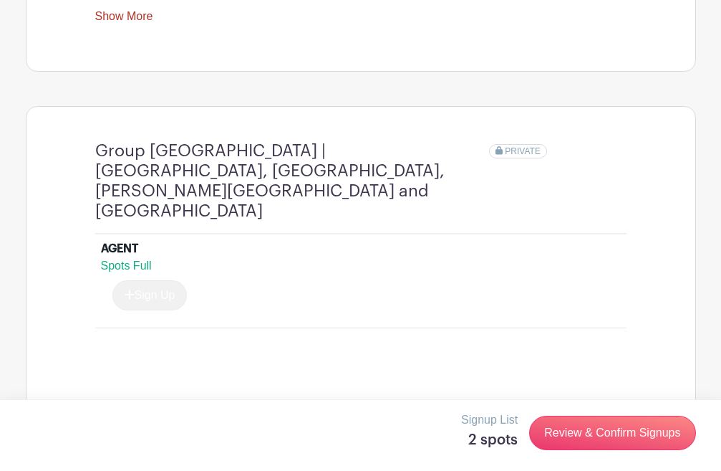
scroll to position [0, 0]
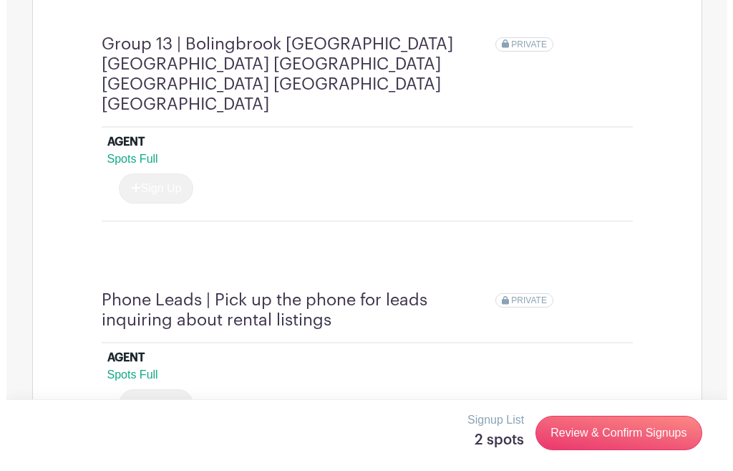
scroll to position [4510, 0]
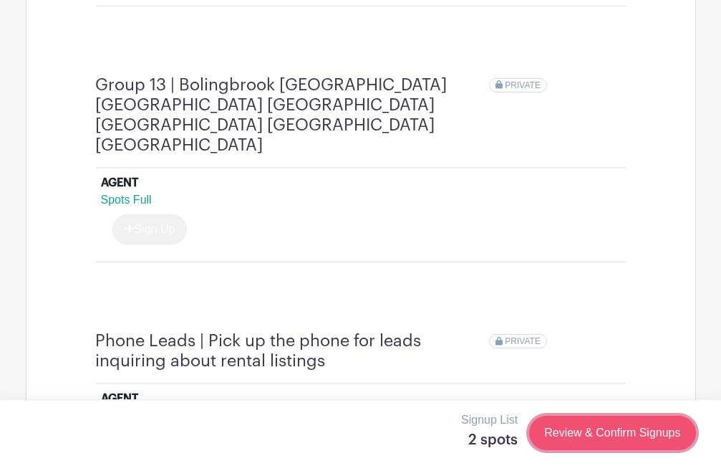
click at [587, 435] on link "Review & Confirm Signups" at bounding box center [612, 432] width 166 height 34
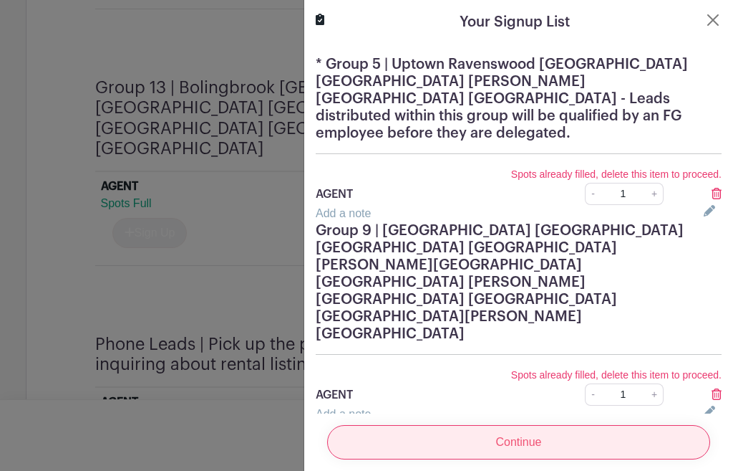
click at [488, 425] on input "Continue" at bounding box center [518, 442] width 383 height 34
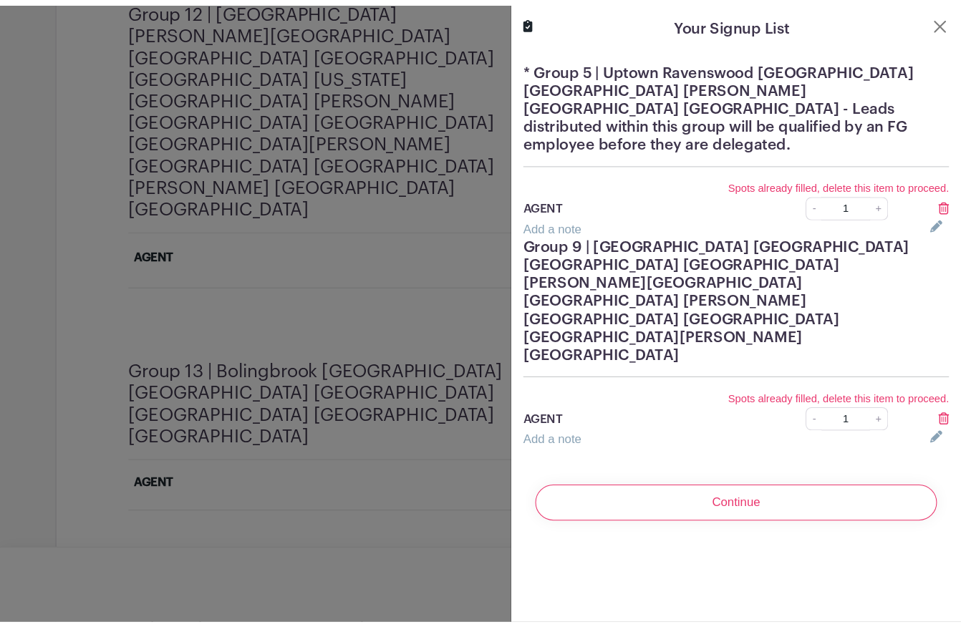
scroll to position [3626, 0]
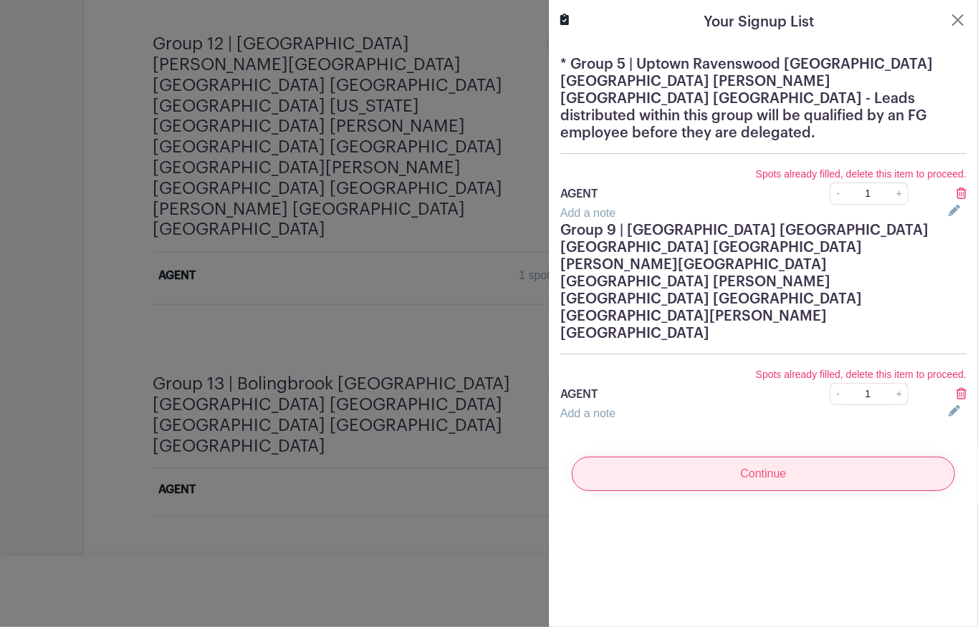
click at [721, 457] on input "Continue" at bounding box center [763, 474] width 383 height 34
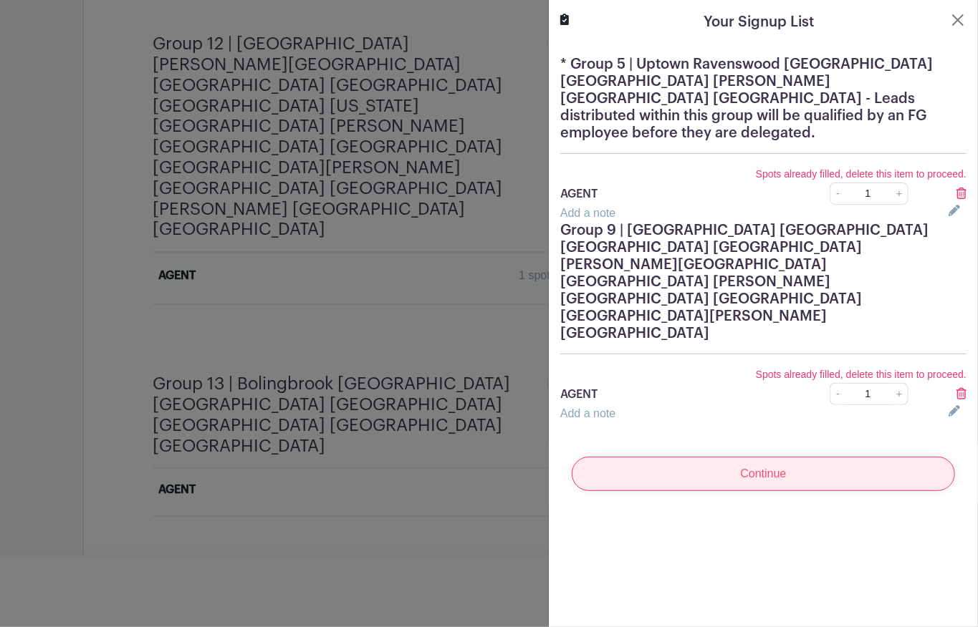
click at [721, 457] on input "Continue" at bounding box center [763, 474] width 383 height 34
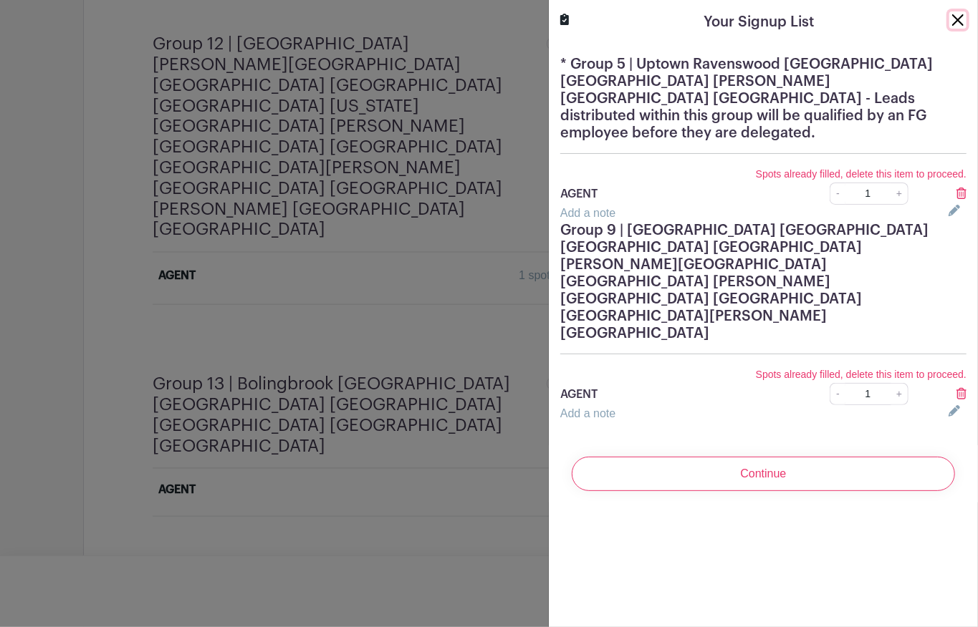
click at [721, 19] on button "Close" at bounding box center [957, 19] width 17 height 17
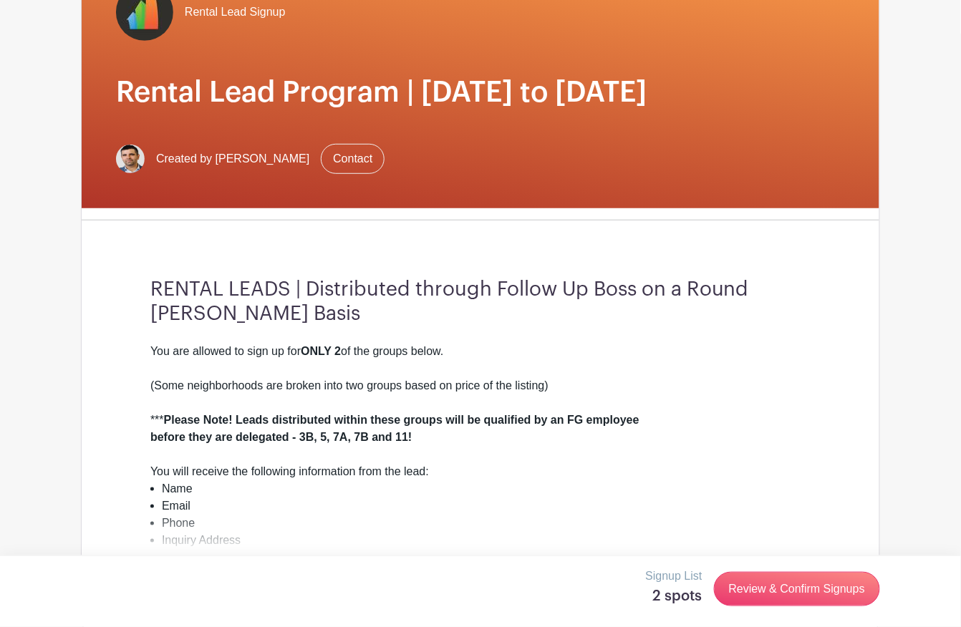
scroll to position [0, 0]
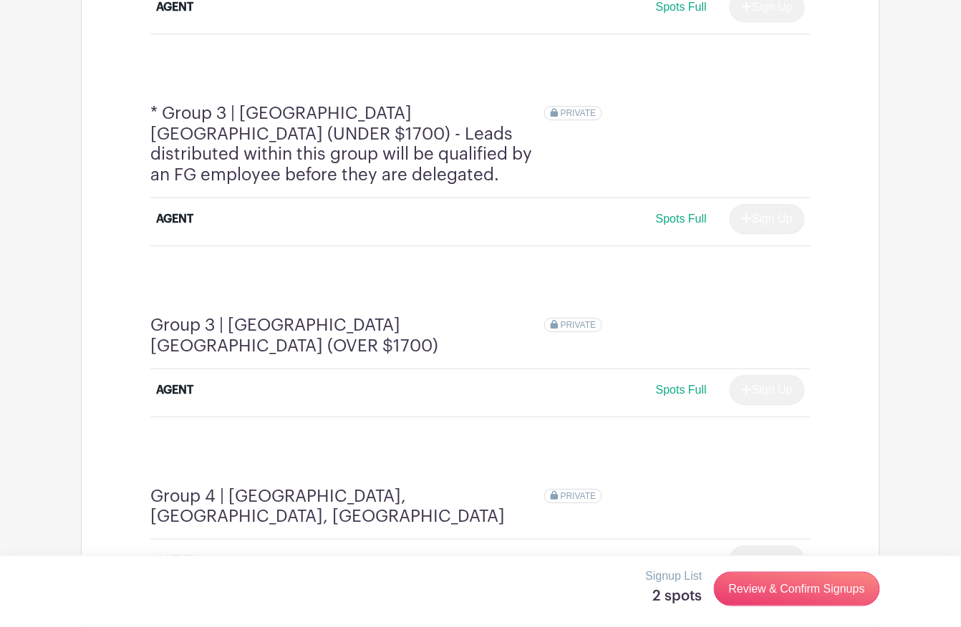
scroll to position [952, 0]
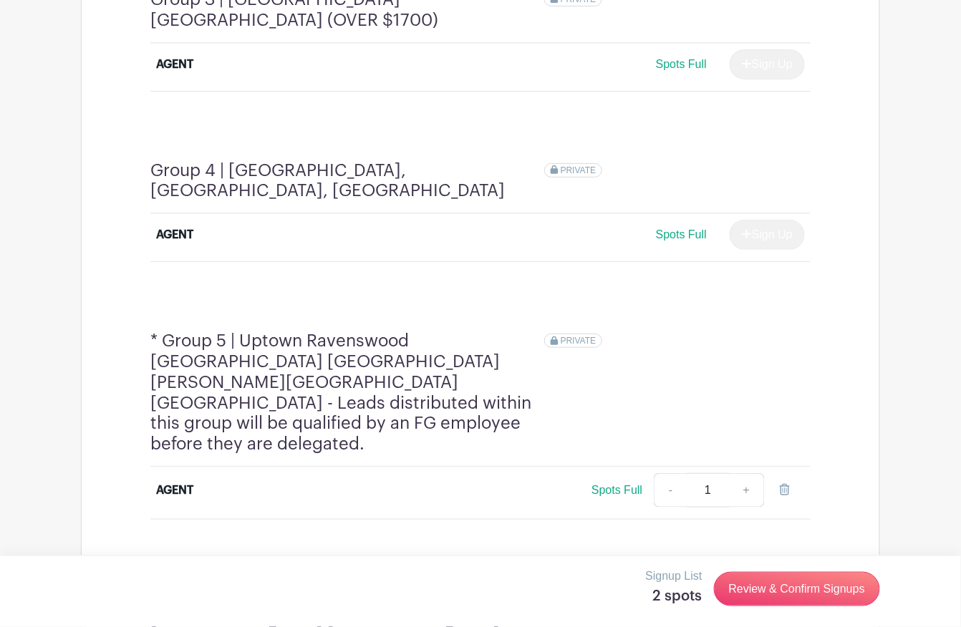
scroll to position [1525, 0]
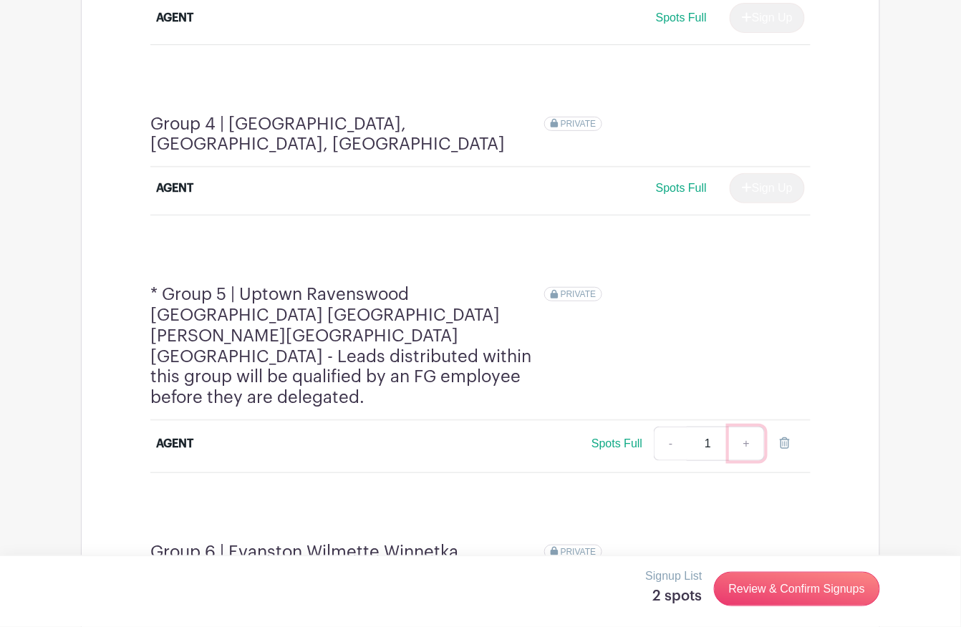
click at [745, 427] on link "+" at bounding box center [747, 444] width 36 height 34
click at [668, 427] on link "-" at bounding box center [670, 444] width 33 height 34
type input "1"
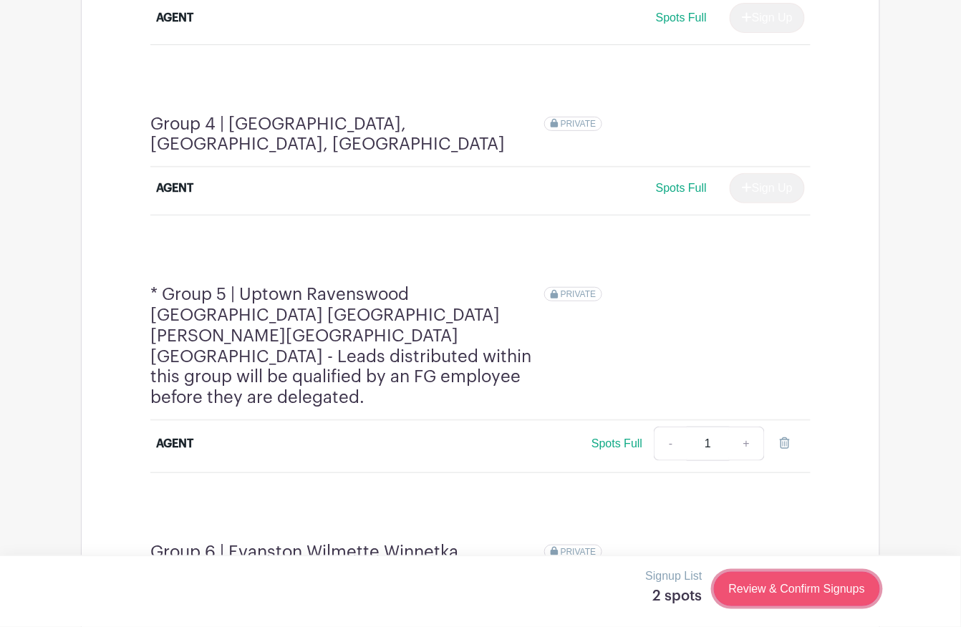
click at [823, 591] on link "Review & Confirm Signups" at bounding box center [797, 589] width 166 height 34
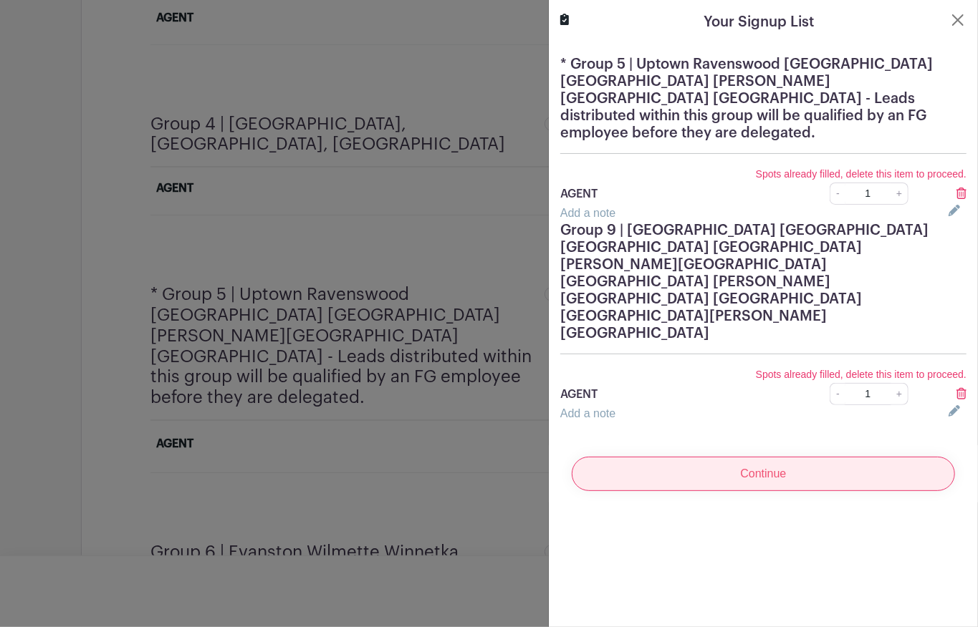
click at [692, 457] on input "Continue" at bounding box center [763, 474] width 383 height 34
click at [715, 457] on input "Continue" at bounding box center [763, 474] width 383 height 34
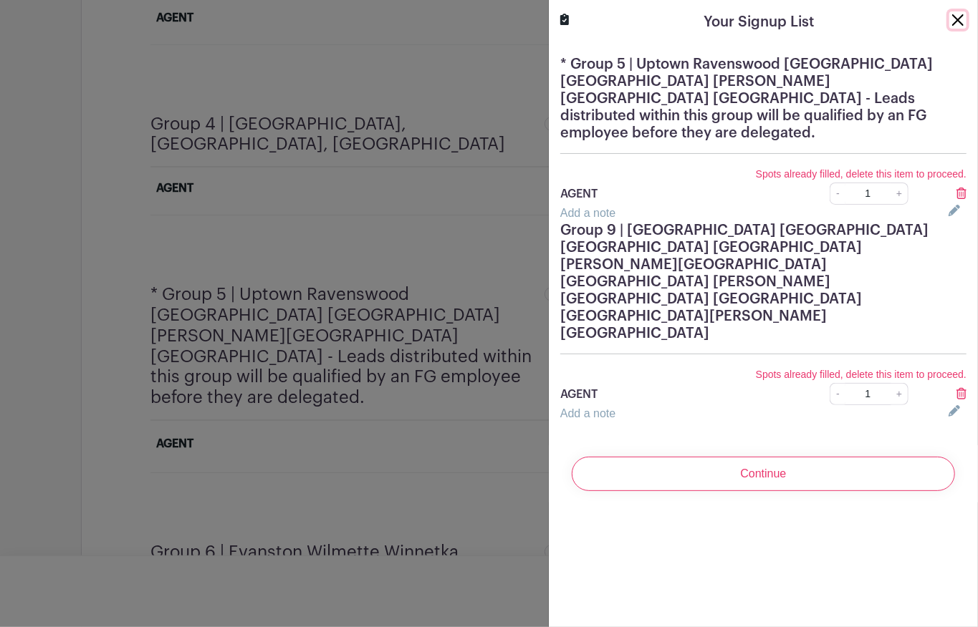
click at [949, 21] on button "Close" at bounding box center [957, 19] width 17 height 17
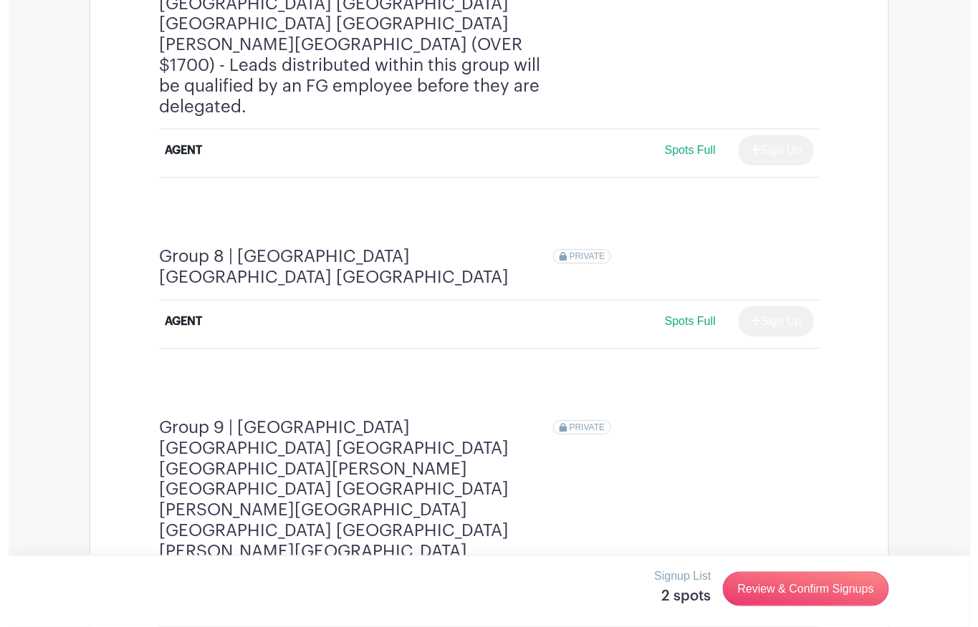
scroll to position [2551, 0]
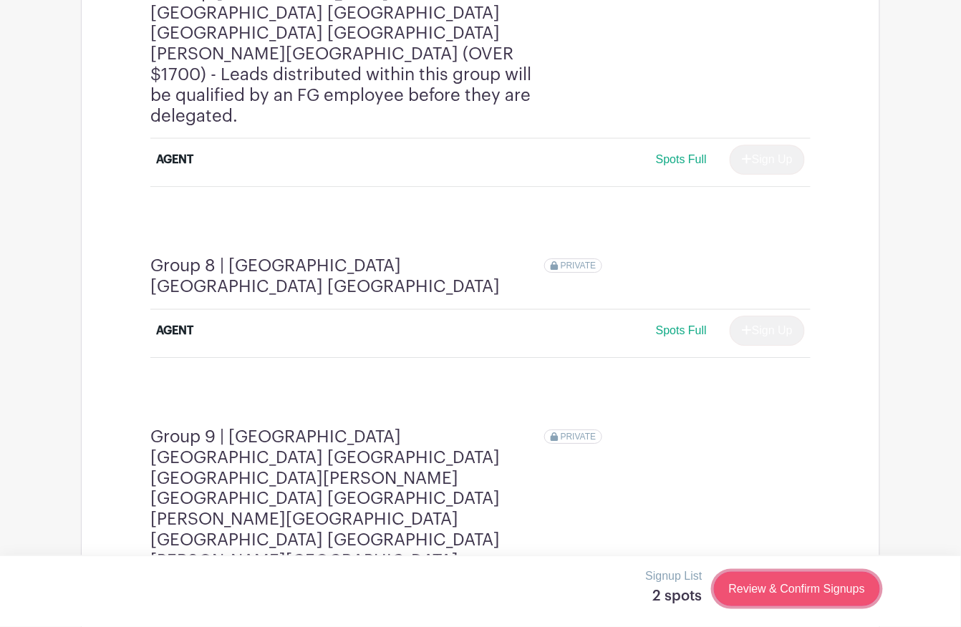
click at [780, 591] on link "Review & Confirm Signups" at bounding box center [797, 589] width 166 height 34
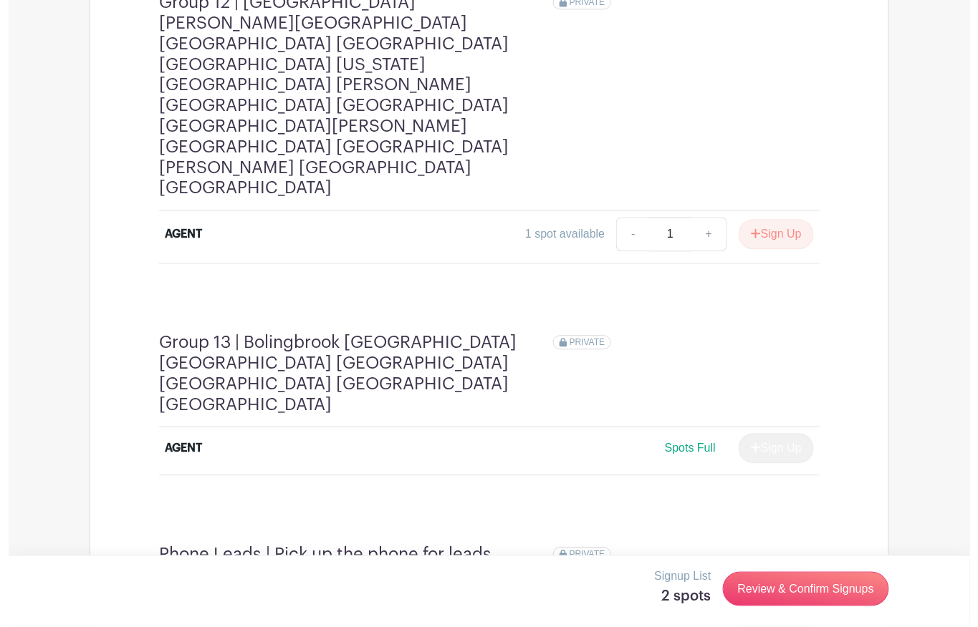
scroll to position [3626, 0]
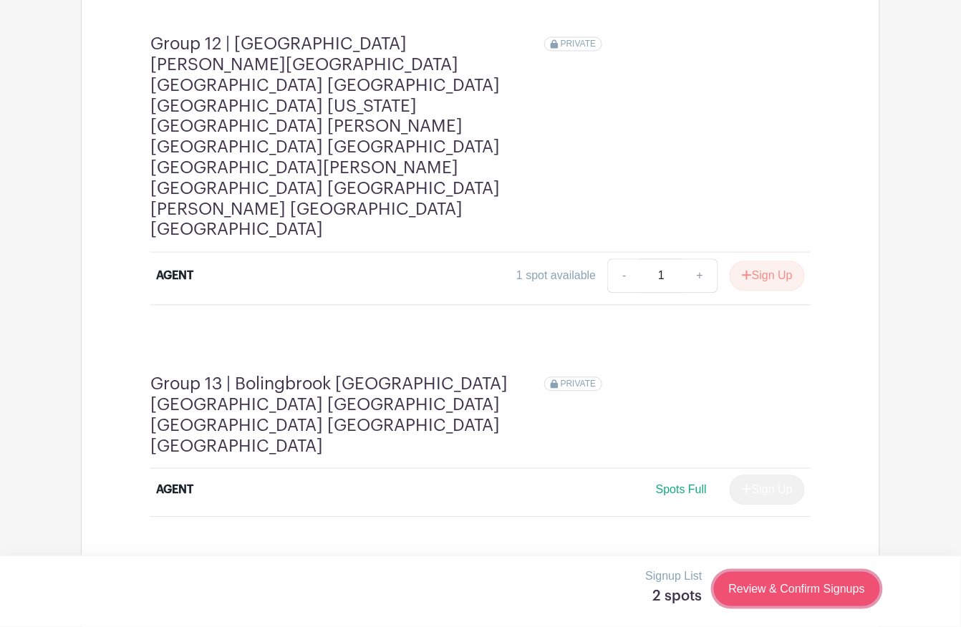
click at [771, 583] on link "Review & Confirm Signups" at bounding box center [797, 589] width 166 height 34
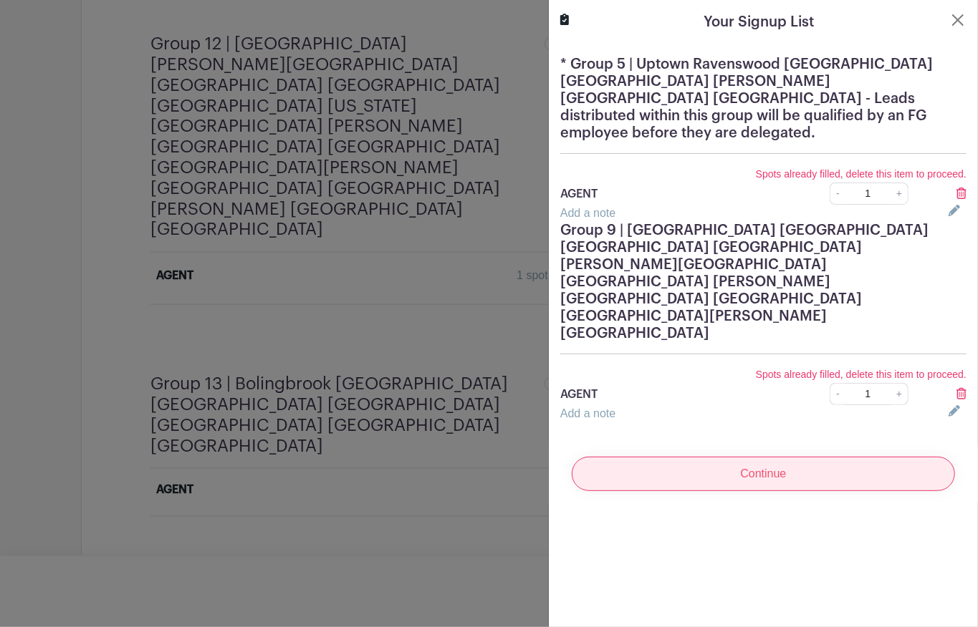
click at [717, 457] on input "Continue" at bounding box center [763, 474] width 383 height 34
click at [715, 457] on input "Continue" at bounding box center [763, 474] width 383 height 34
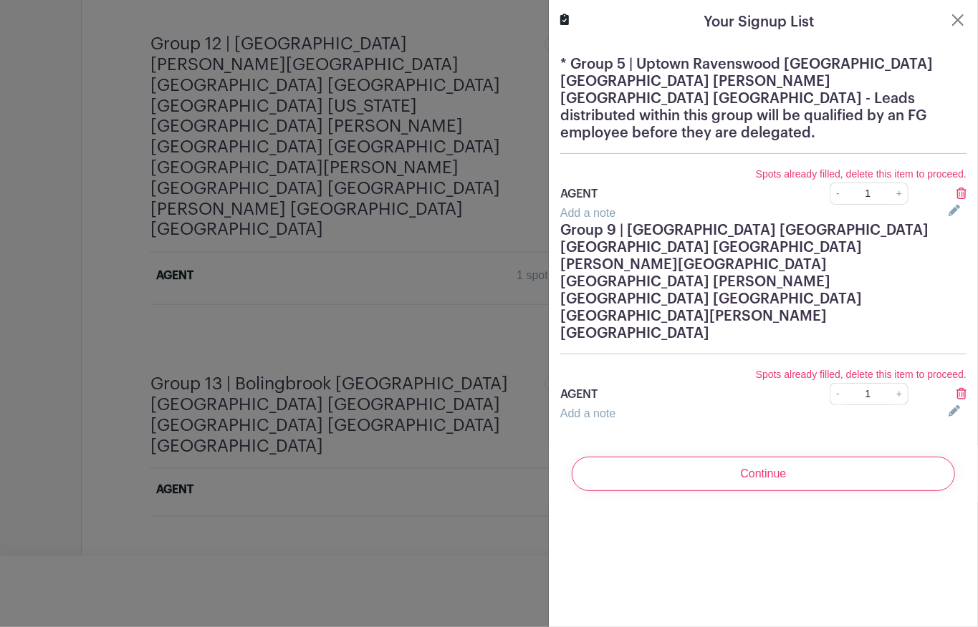
click at [956, 388] on icon at bounding box center [961, 393] width 10 height 11
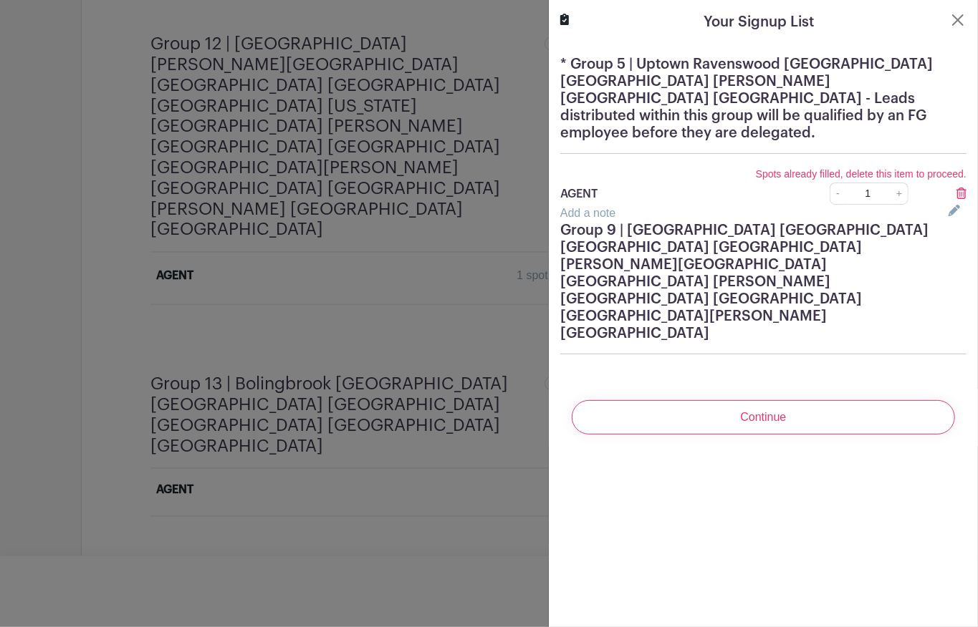
click at [956, 188] on icon at bounding box center [961, 193] width 10 height 11
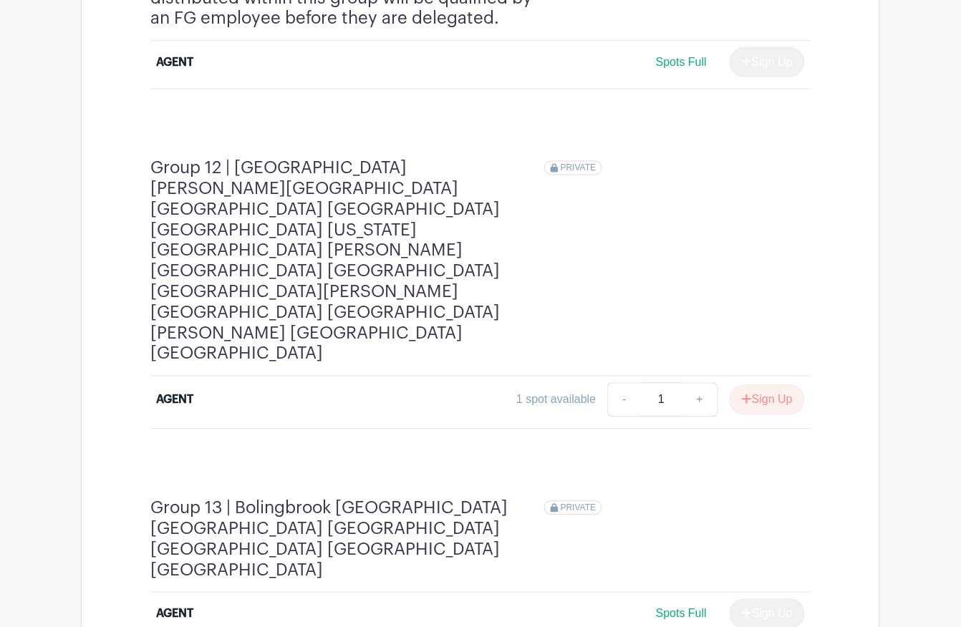
scroll to position [3235, 0]
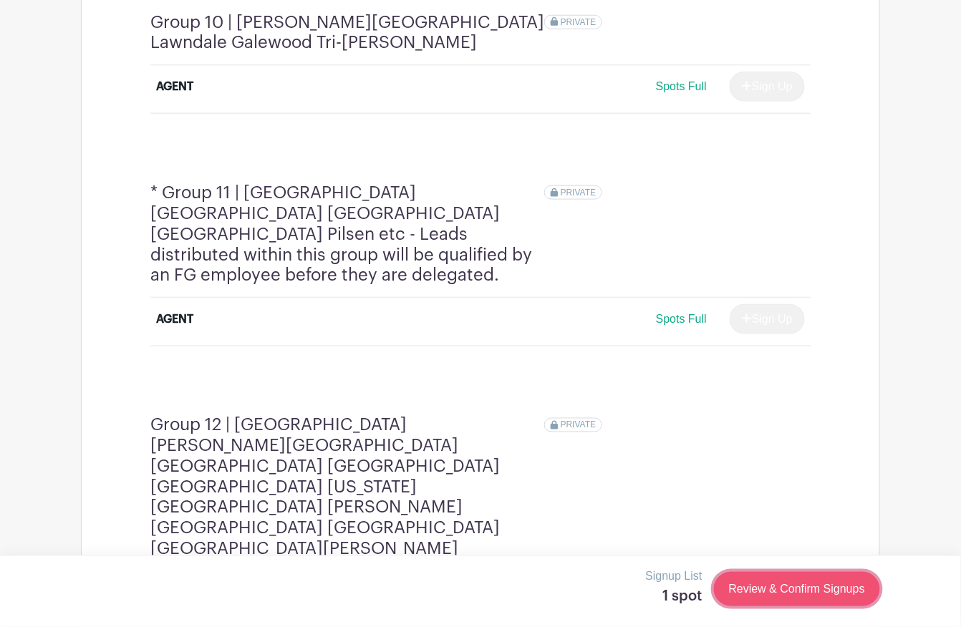
click at [801, 597] on link "Review & Confirm Signups" at bounding box center [797, 589] width 166 height 34
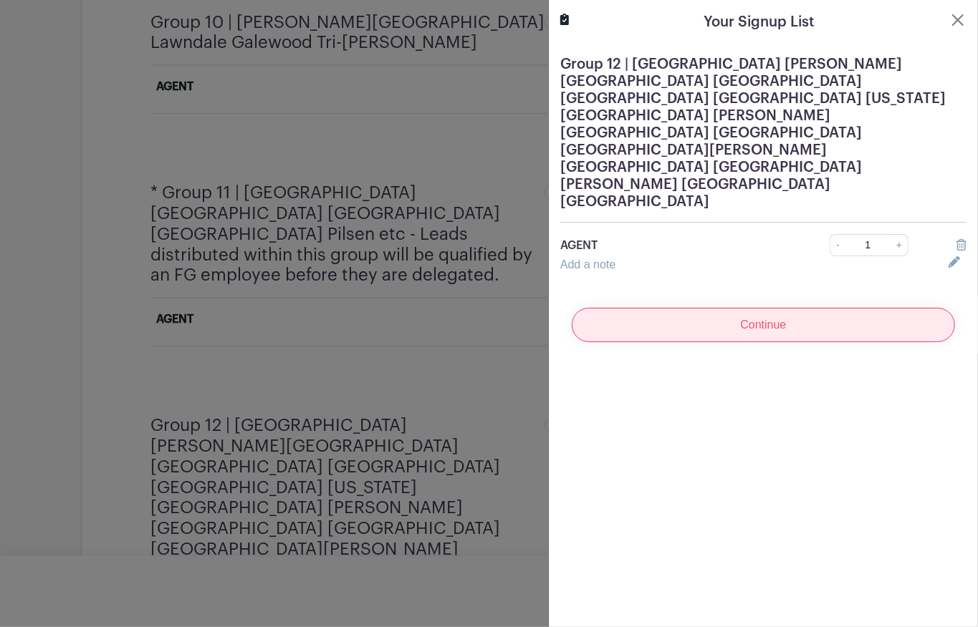
click at [757, 308] on input "Continue" at bounding box center [763, 325] width 383 height 34
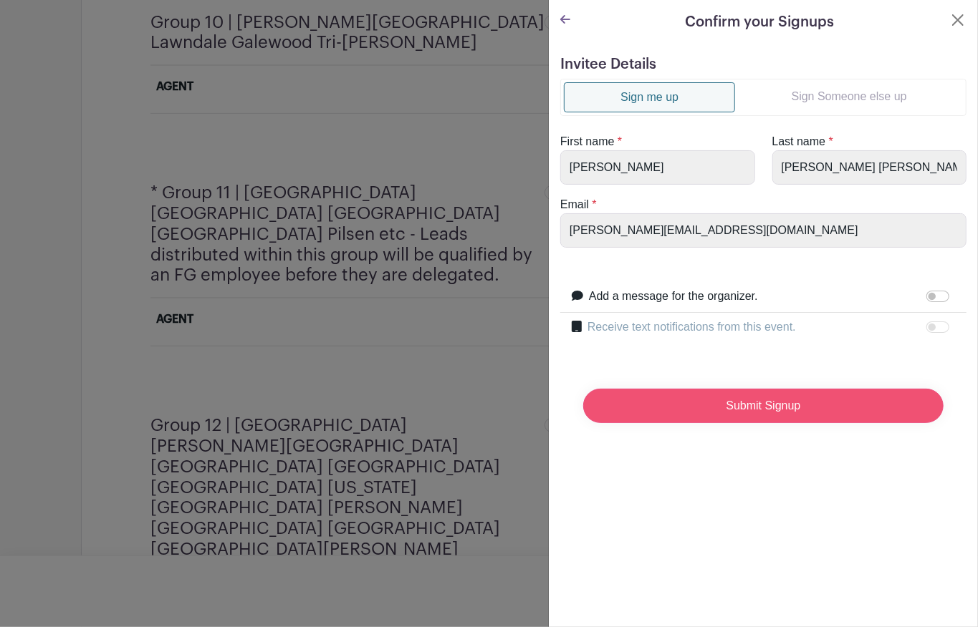
click at [764, 402] on input "Submit Signup" at bounding box center [763, 406] width 360 height 34
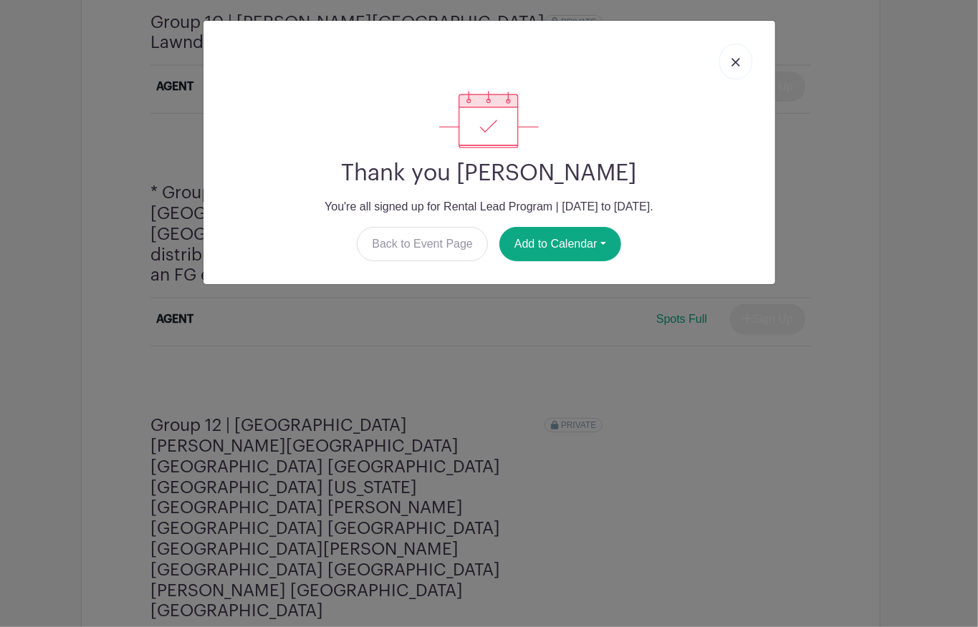
click at [734, 56] on link at bounding box center [735, 62] width 33 height 36
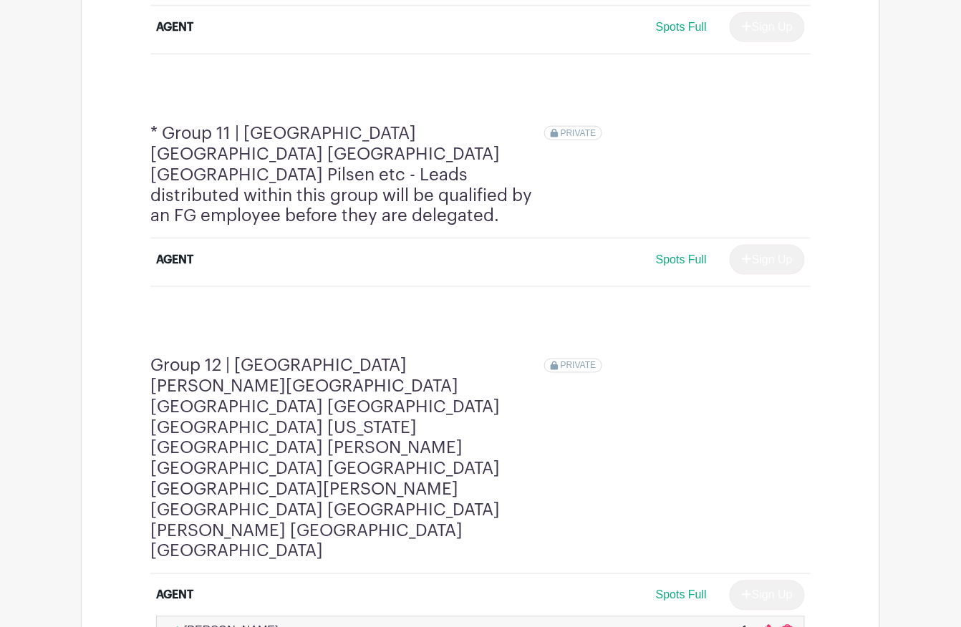
scroll to position [3261, 0]
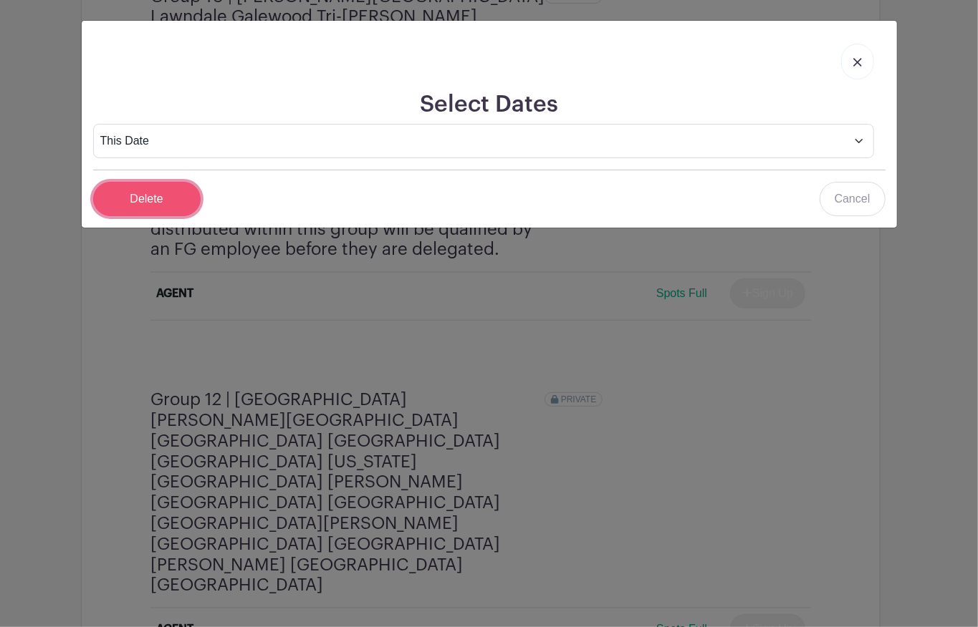
click at [168, 195] on input "Delete" at bounding box center [146, 199] width 107 height 34
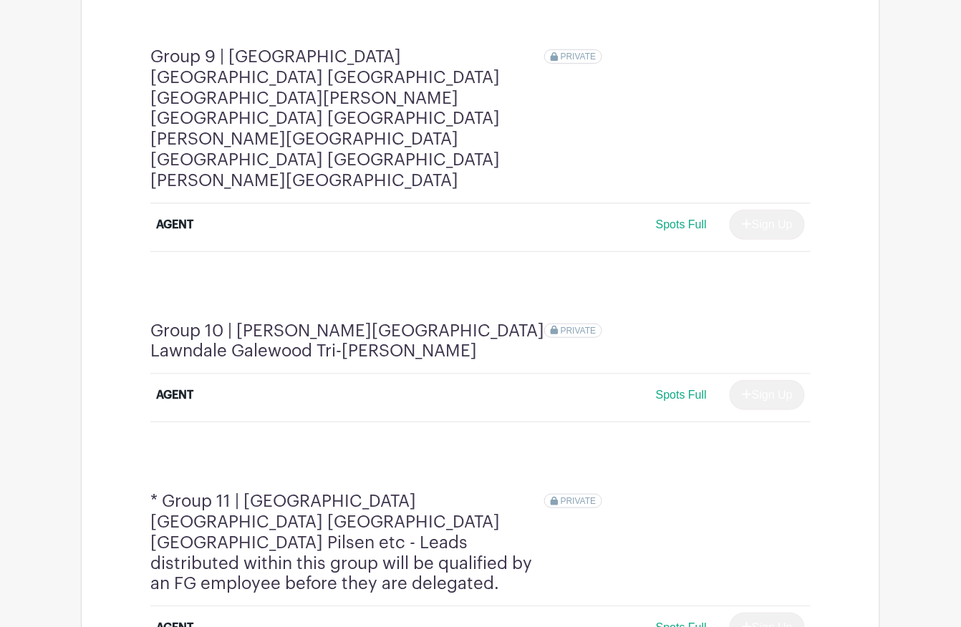
scroll to position [2662, 0]
